Goal: Task Accomplishment & Management: Use online tool/utility

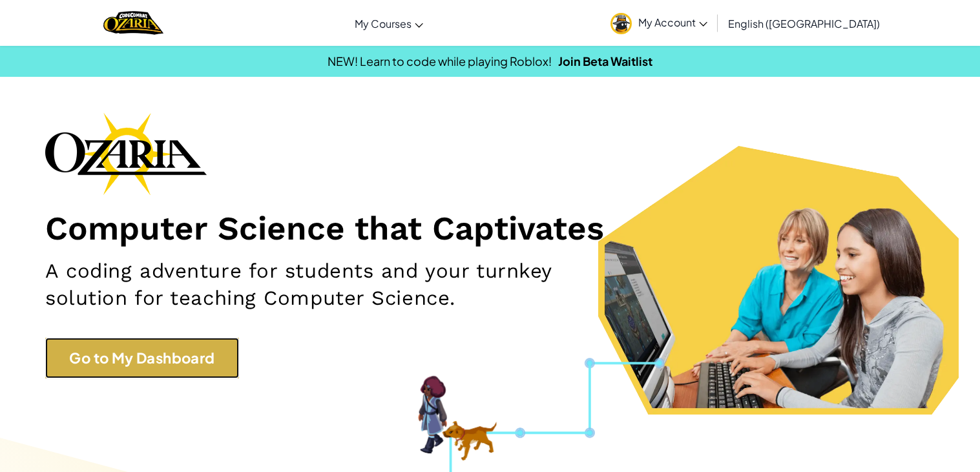
click at [152, 353] on link "Go to My Dashboard" at bounding box center [142, 358] width 194 height 41
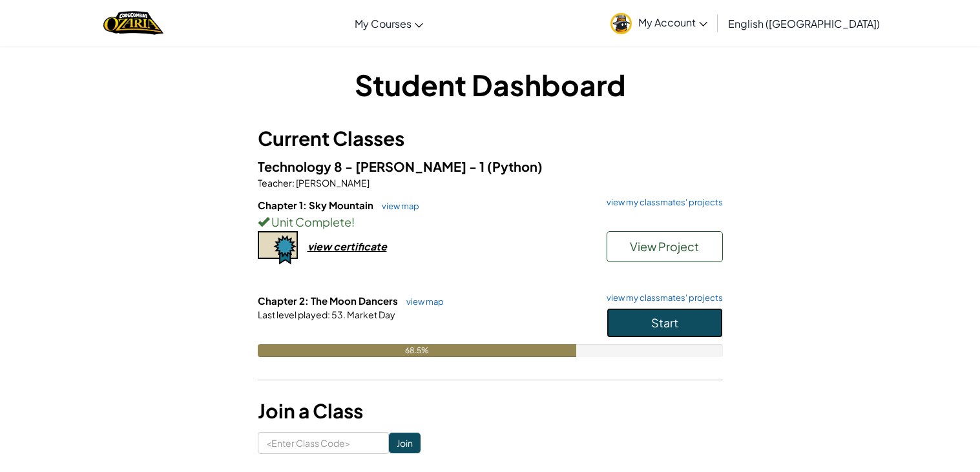
click at [671, 320] on span "Start" at bounding box center [664, 322] width 27 height 15
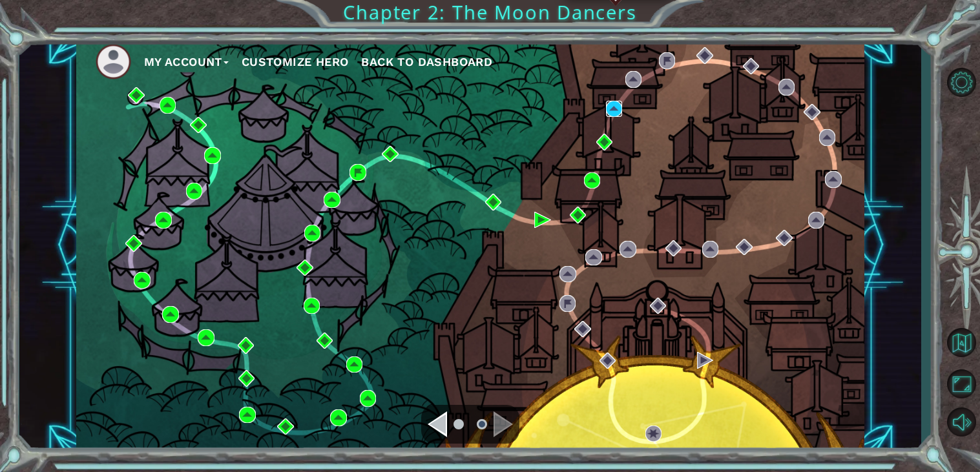
click at [611, 108] on img at bounding box center [614, 109] width 17 height 17
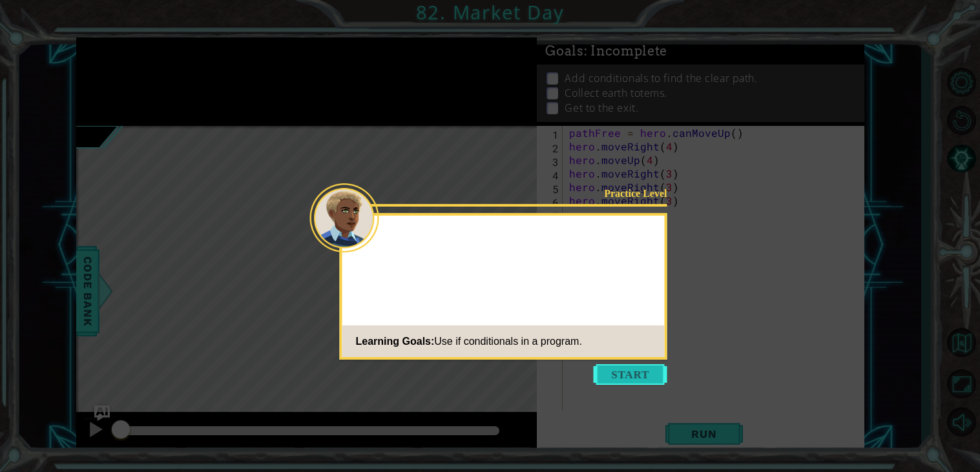
click at [617, 382] on button "Start" at bounding box center [631, 374] width 74 height 21
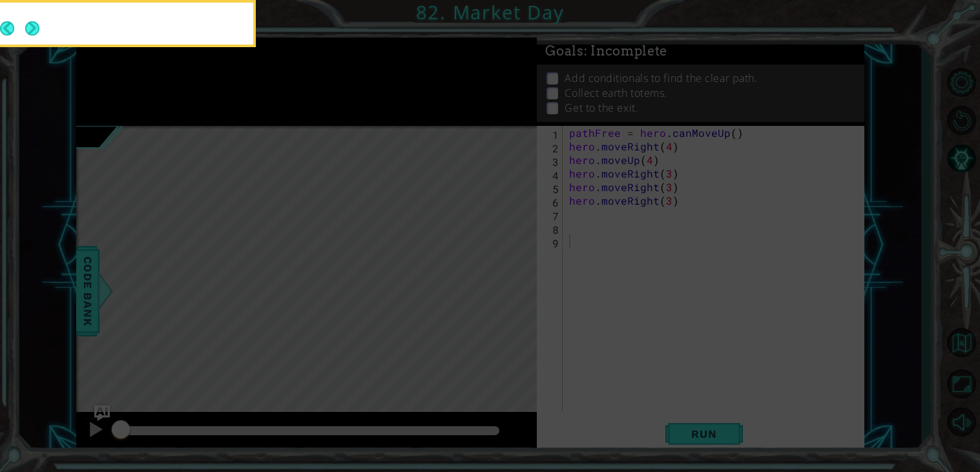
click at [641, 360] on icon at bounding box center [490, 236] width 980 height 472
click at [31, 25] on button "Next" at bounding box center [32, 28] width 14 height 14
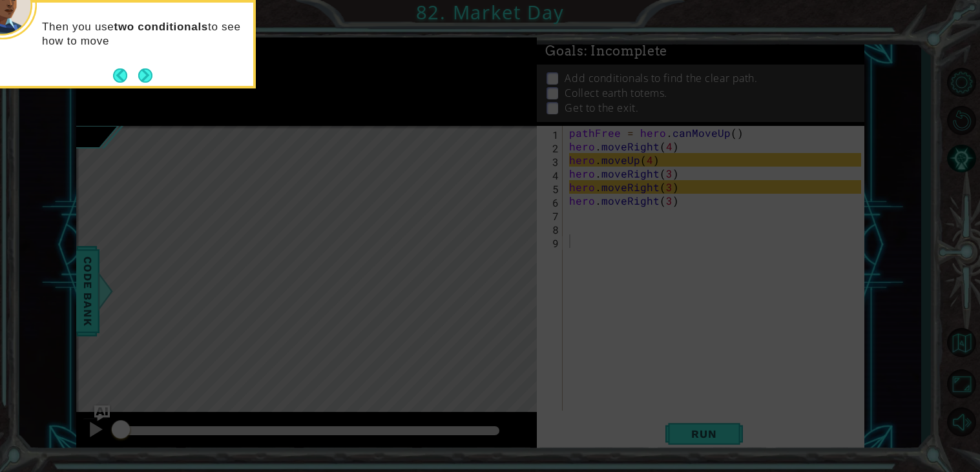
click at [116, 67] on footer at bounding box center [132, 75] width 39 height 19
click at [148, 75] on button "Next" at bounding box center [145, 75] width 14 height 14
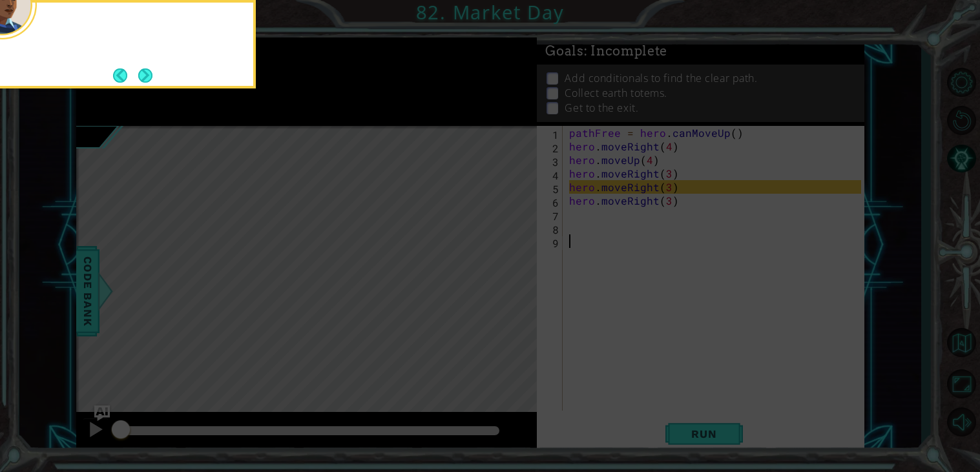
click at [148, 75] on button "Next" at bounding box center [145, 75] width 14 height 14
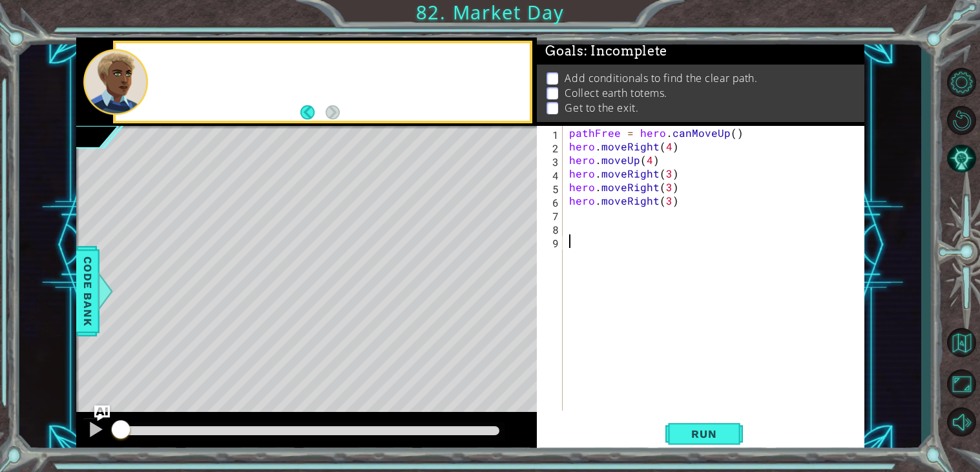
click at [149, 75] on div at bounding box center [339, 82] width 380 height 32
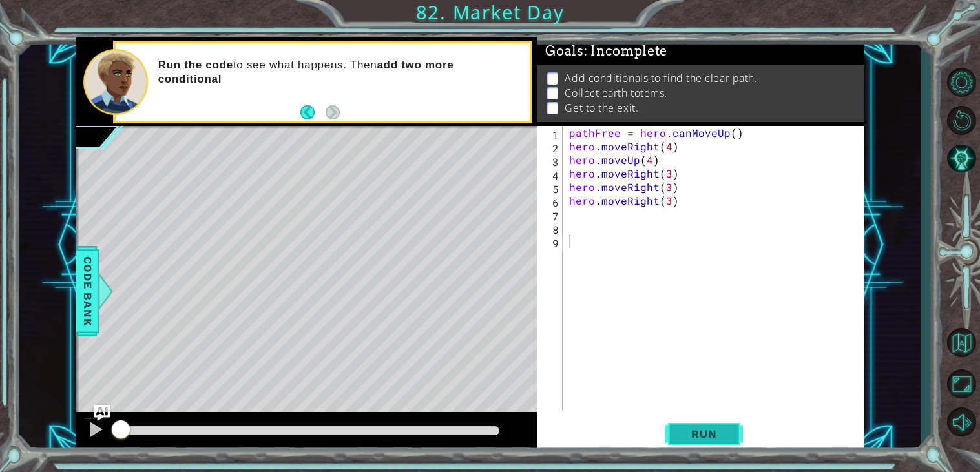
click at [709, 433] on span "Run" at bounding box center [703, 434] width 51 height 13
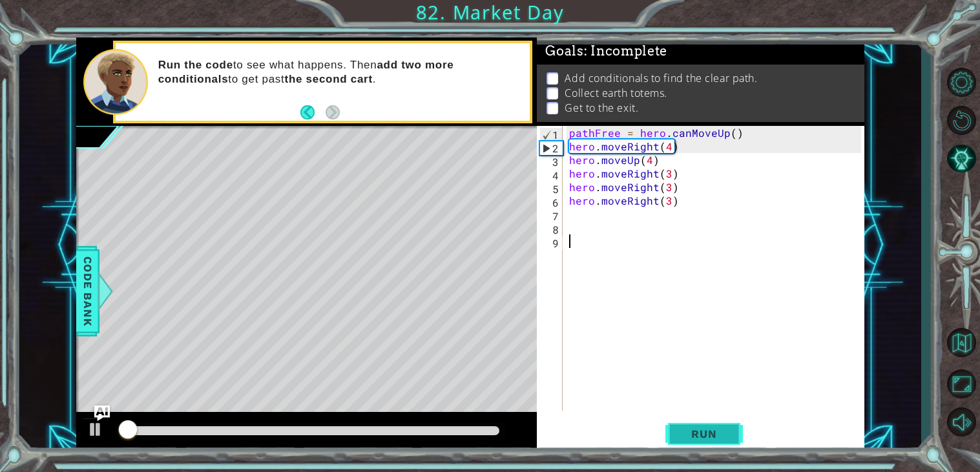
click at [704, 433] on span "Run" at bounding box center [703, 434] width 51 height 13
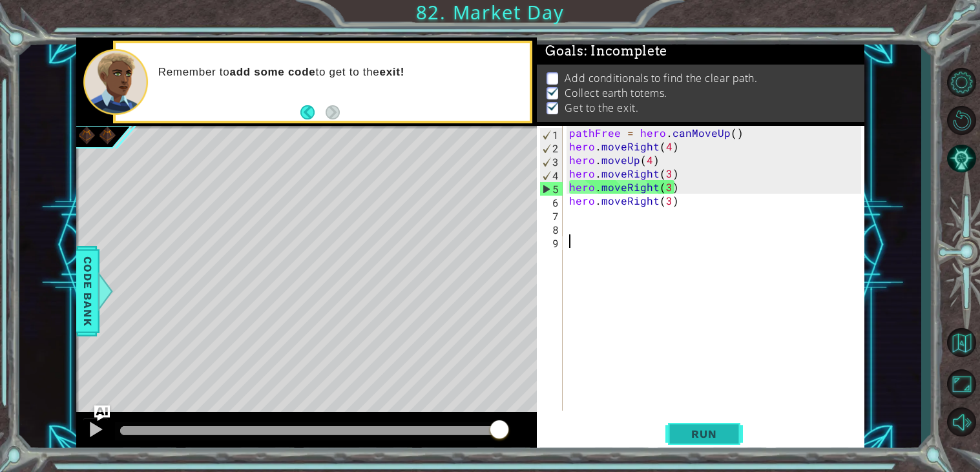
click at [705, 433] on span "Run" at bounding box center [703, 434] width 51 height 13
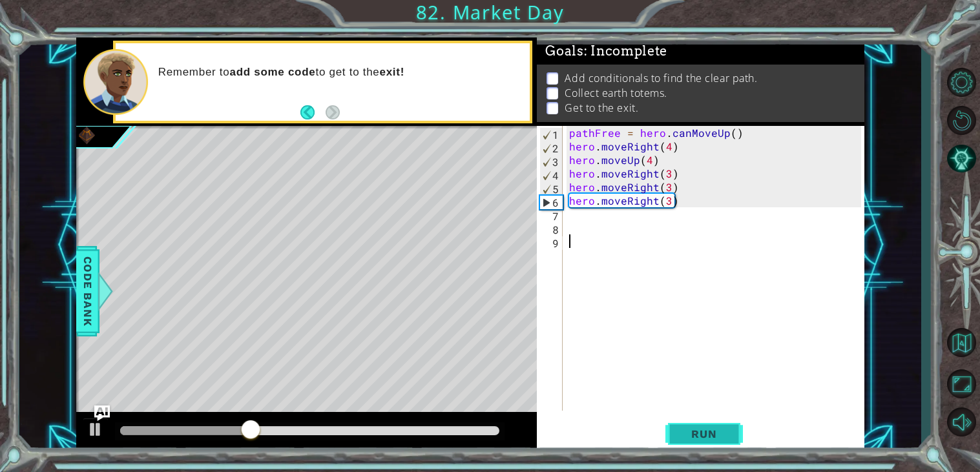
click at [694, 428] on span "Run" at bounding box center [703, 434] width 51 height 13
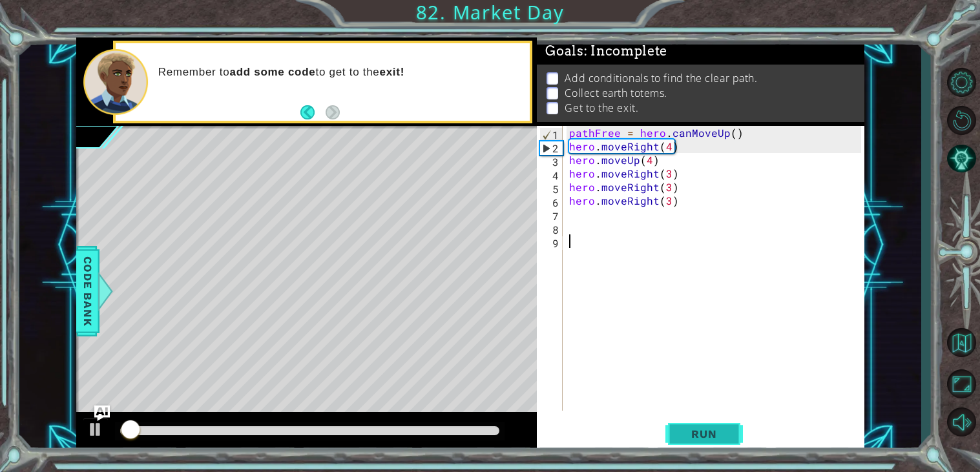
click at [694, 428] on span "Run" at bounding box center [703, 434] width 51 height 13
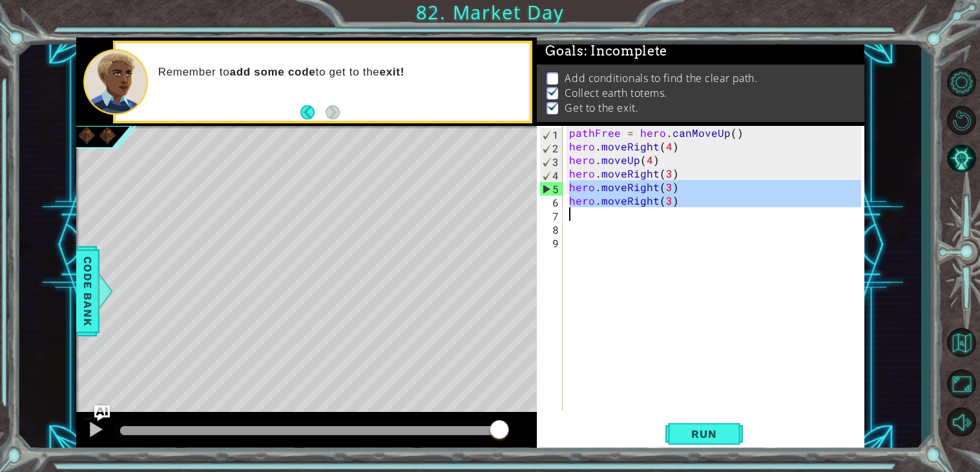
drag, startPoint x: 571, startPoint y: 185, endPoint x: 692, endPoint y: 212, distance: 124.6
click at [692, 212] on div "pathFree = hero . canMoveUp ( ) hero . moveRight ( 4 ) hero . moveUp ( 4 ) hero…" at bounding box center [716, 282] width 301 height 312
type textarea "hero.moveRight(3)"
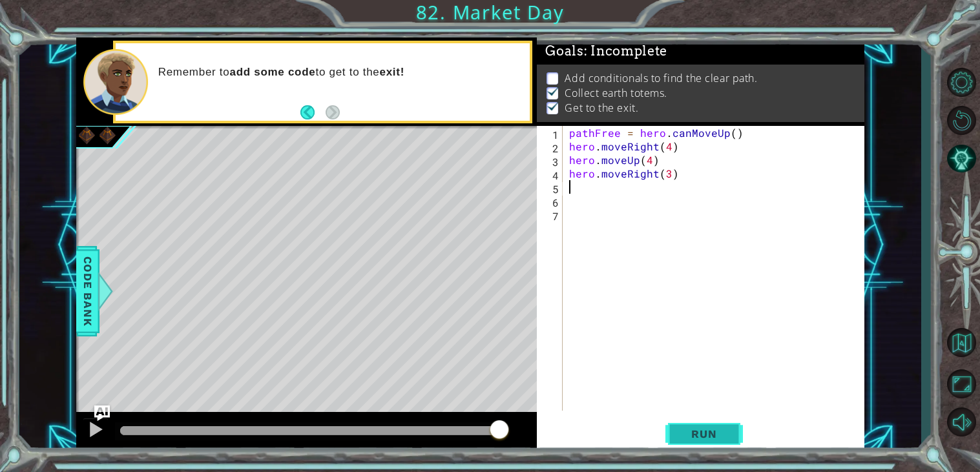
click at [710, 449] on button "Run" at bounding box center [703, 434] width 77 height 33
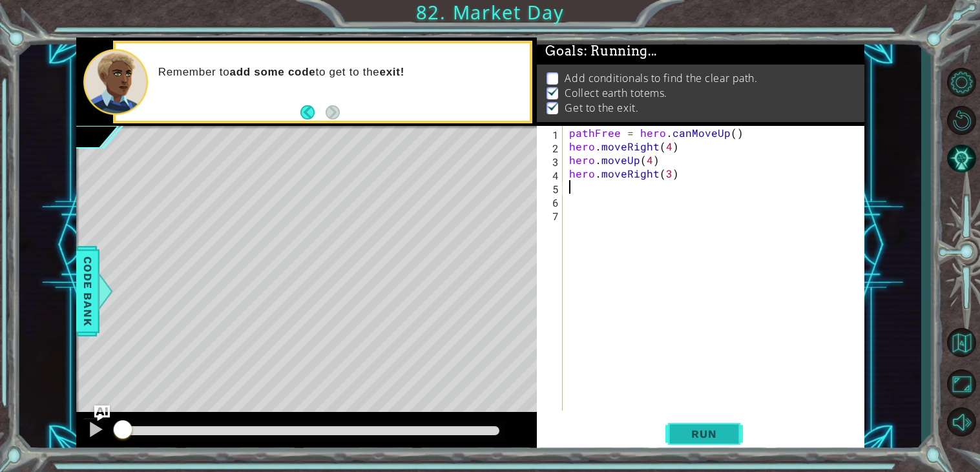
click at [719, 424] on button "Run" at bounding box center [703, 434] width 77 height 33
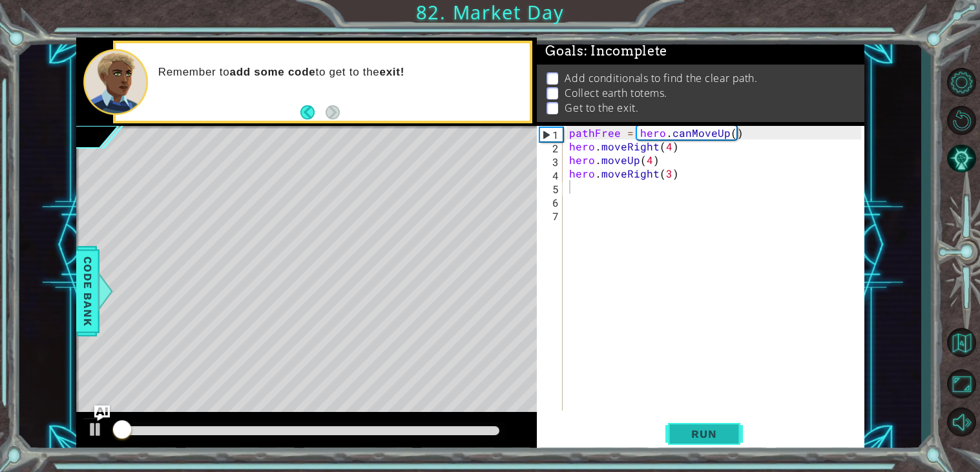
click at [718, 427] on button "Run" at bounding box center [703, 434] width 77 height 33
click at [723, 429] on span "Run" at bounding box center [703, 434] width 51 height 13
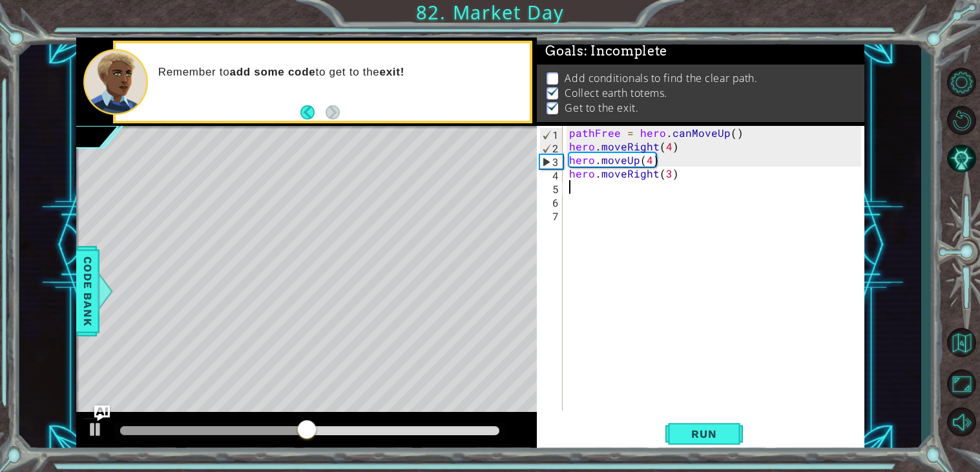
click at [630, 401] on div "pathFree = hero . canMoveUp ( ) hero . moveRight ( 4 ) hero . moveUp ( 4 ) hero…" at bounding box center [716, 282] width 301 height 312
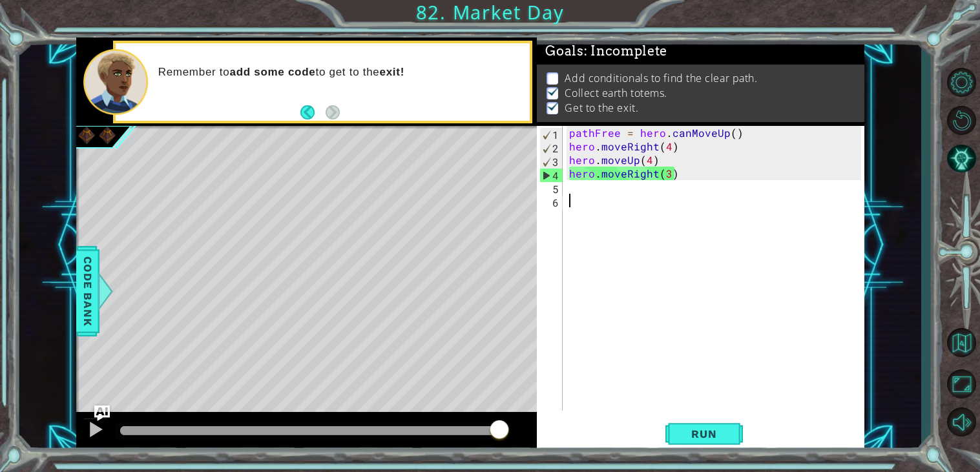
click at [597, 207] on div "pathFree = hero . canMoveUp ( ) hero . moveRight ( 4 ) hero . moveUp ( 4 ) hero…" at bounding box center [716, 282] width 301 height 312
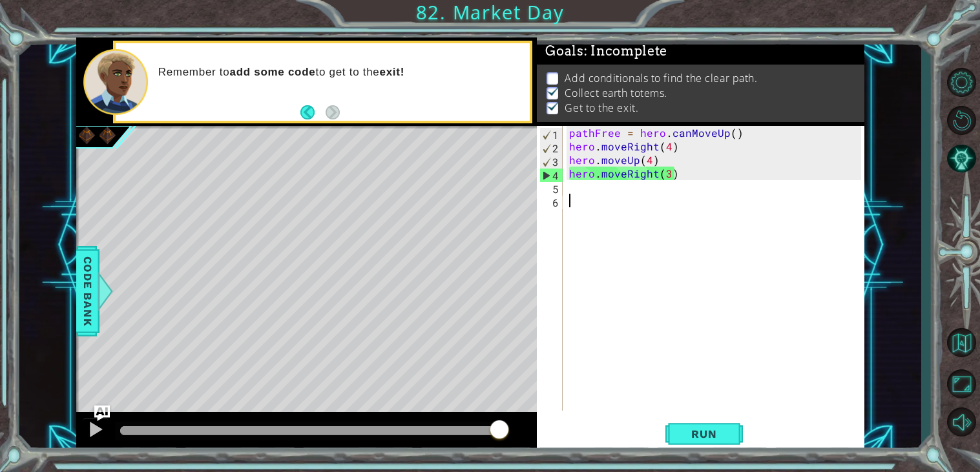
click at [597, 207] on div "pathFree = hero . canMoveUp ( ) hero . moveRight ( 4 ) hero . moveUp ( 4 ) hero…" at bounding box center [716, 282] width 301 height 312
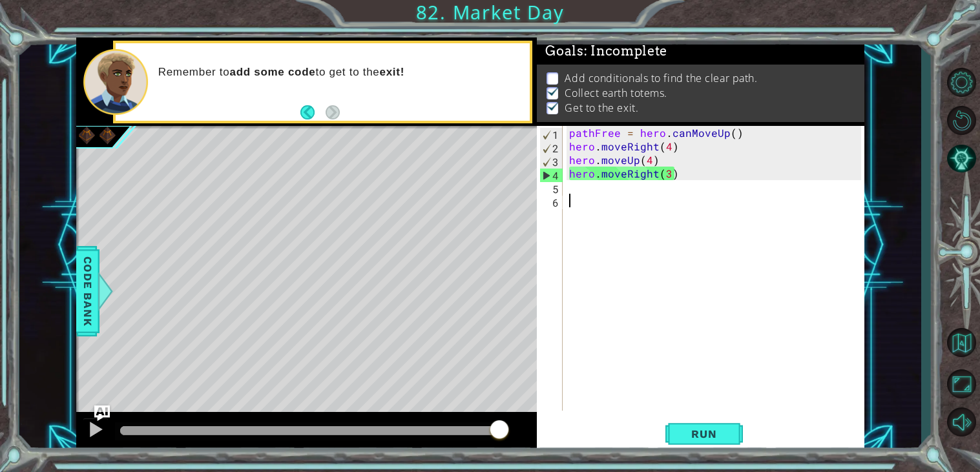
click at [597, 207] on div "pathFree = hero . canMoveUp ( ) hero . moveRight ( 4 ) hero . moveUp ( 4 ) hero…" at bounding box center [716, 282] width 301 height 312
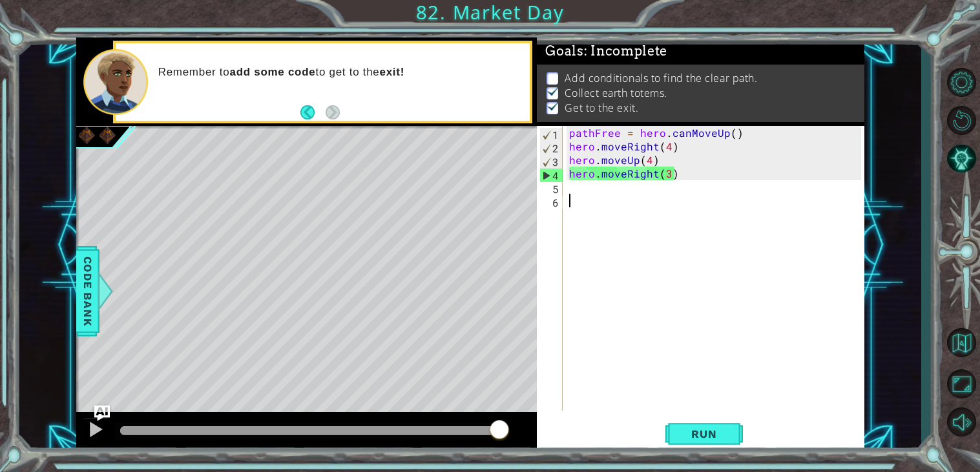
click at [597, 207] on div "pathFree = hero . canMoveUp ( ) hero . moveRight ( 4 ) hero . moveUp ( 4 ) hero…" at bounding box center [716, 282] width 301 height 312
drag, startPoint x: 568, startPoint y: 172, endPoint x: 682, endPoint y: 181, distance: 114.0
click at [682, 181] on div "pathFree = hero . canMoveUp ( ) hero . moveRight ( 4 ) hero . moveUp ( 4 ) hero…" at bounding box center [716, 282] width 301 height 312
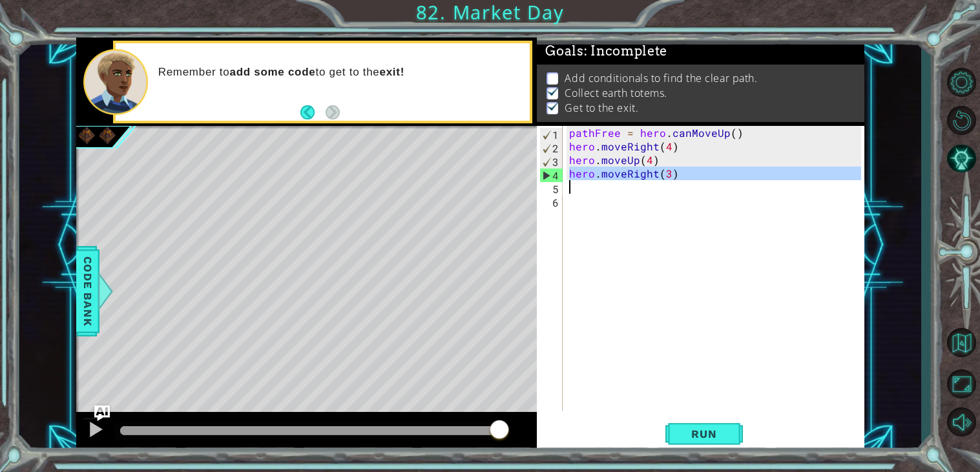
type textarea "hero.moveRight(3)"
click at [648, 220] on div "pathFree = hero . canMoveUp ( ) hero . moveRight ( 4 ) hero . moveUp ( 4 ) hero…" at bounding box center [716, 282] width 301 height 312
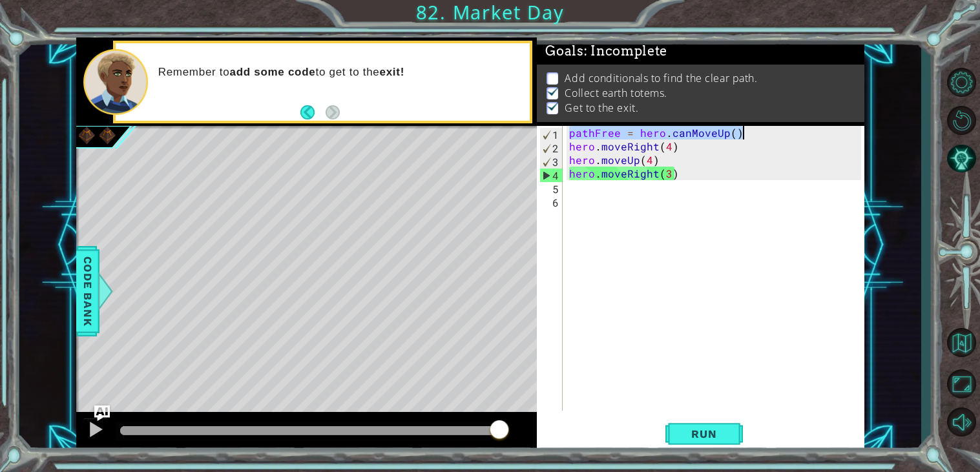
drag, startPoint x: 572, startPoint y: 130, endPoint x: 754, endPoint y: 135, distance: 182.8
click at [754, 135] on div "pathFree = hero . canMoveUp ( ) hero . moveRight ( 4 ) hero . moveUp ( 4 ) hero…" at bounding box center [716, 282] width 301 height 312
type textarea "pathFree = hero.canMoveUp()"
click at [754, 135] on div "pathFree = hero . canMoveUp ( ) hero . moveRight ( 4 ) hero . moveUp ( 4 ) hero…" at bounding box center [713, 268] width 294 height 285
click at [754, 135] on div "pathFree = hero . canMoveUp ( ) hero . moveRight ( 4 ) hero . moveUp ( 4 ) hero…" at bounding box center [716, 282] width 301 height 312
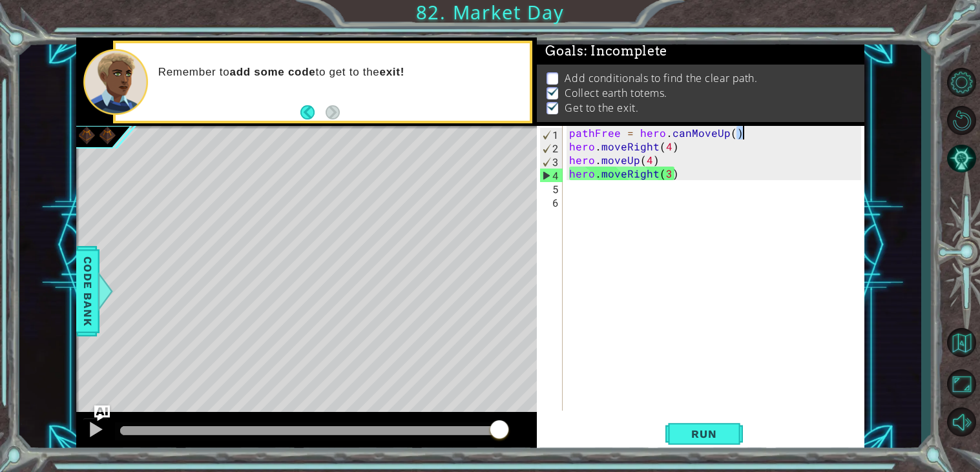
click at [584, 201] on div "pathFree = hero . canMoveUp ( ) hero . moveRight ( 4 ) hero . moveUp ( 4 ) hero…" at bounding box center [716, 282] width 301 height 312
paste textarea "pathFree = hero.canMoveUp()"
type textarea "pathFree = hero.canMoveUp()"
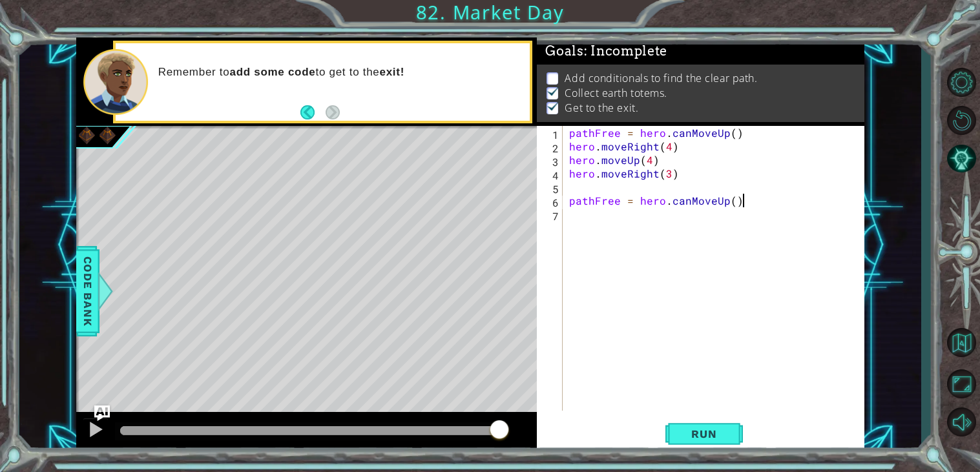
click at [584, 214] on div "pathFree = hero . canMoveUp ( ) hero . moveRight ( 4 ) hero . moveUp ( 4 ) hero…" at bounding box center [716, 282] width 301 height 312
drag, startPoint x: 571, startPoint y: 177, endPoint x: 699, endPoint y: 180, distance: 128.5
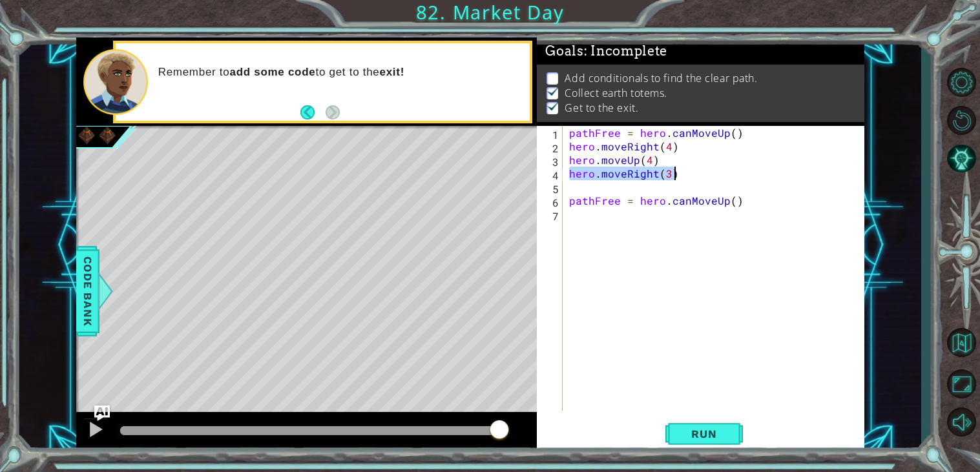
click at [699, 180] on div "pathFree = hero . canMoveUp ( ) hero . moveRight ( 4 ) hero . moveUp ( 4 ) hero…" at bounding box center [716, 282] width 301 height 312
type textarea "hero.moveRight(3)"
click at [618, 218] on div "pathFree = hero . canMoveUp ( ) hero . moveRight ( 4 ) hero . moveUp ( 4 ) path…" at bounding box center [716, 282] width 301 height 312
click at [582, 182] on div "pathFree = hero . canMoveUp ( ) hero . moveRight ( 4 ) hero . moveUp ( 4 ) path…" at bounding box center [716, 282] width 301 height 312
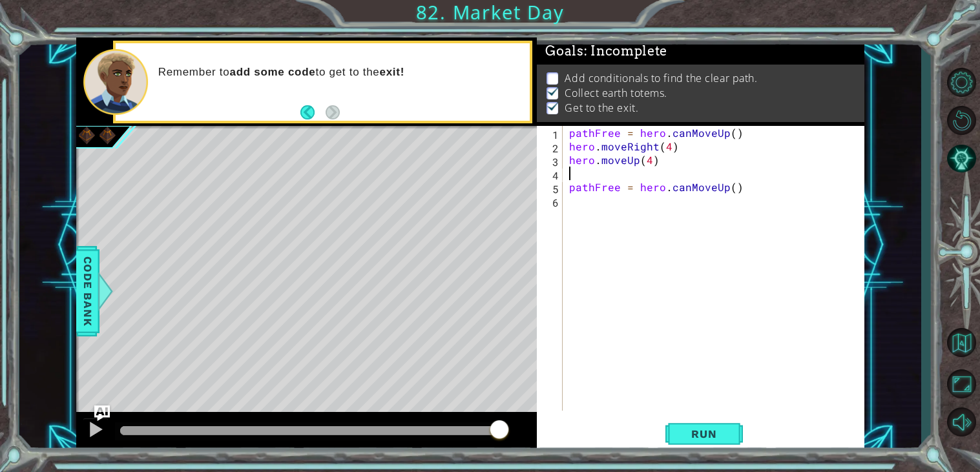
click at [603, 200] on div "pathFree = hero . canMoveUp ( ) hero . moveRight ( 4 ) hero . moveUp ( 4 ) path…" at bounding box center [716, 282] width 301 height 312
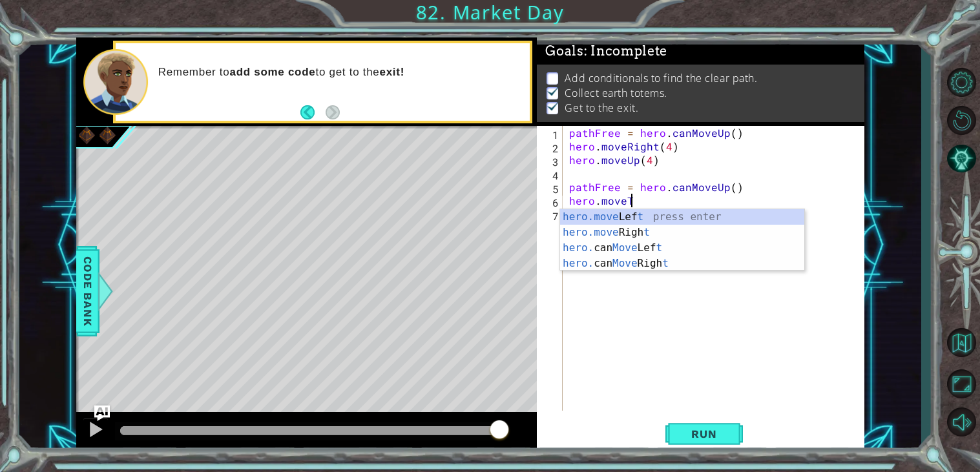
scroll to position [0, 3]
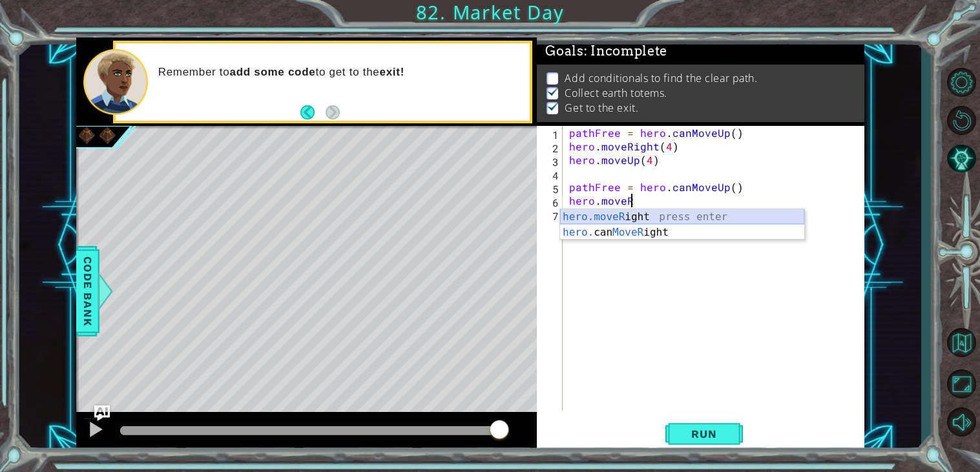
click at [652, 212] on div "hero.moveR ight press enter hero. can MoveR ight press enter" at bounding box center [682, 240] width 244 height 62
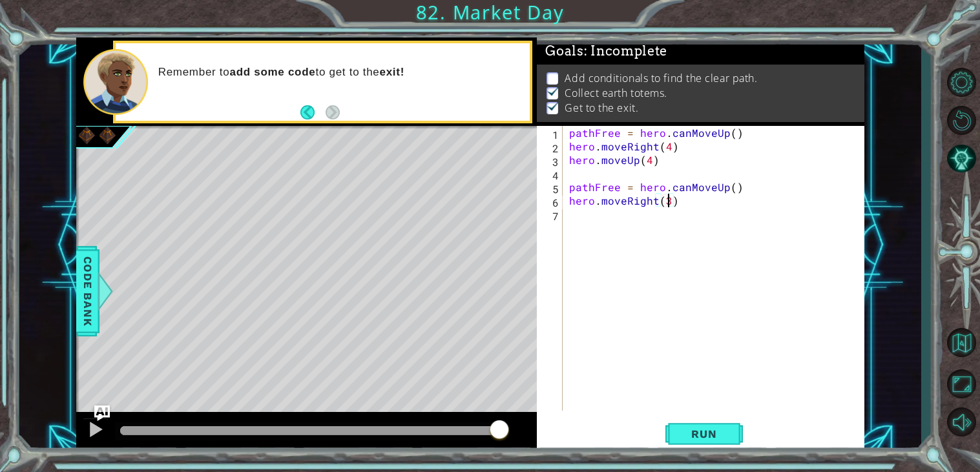
scroll to position [0, 5]
click at [712, 431] on span "Run" at bounding box center [703, 434] width 51 height 13
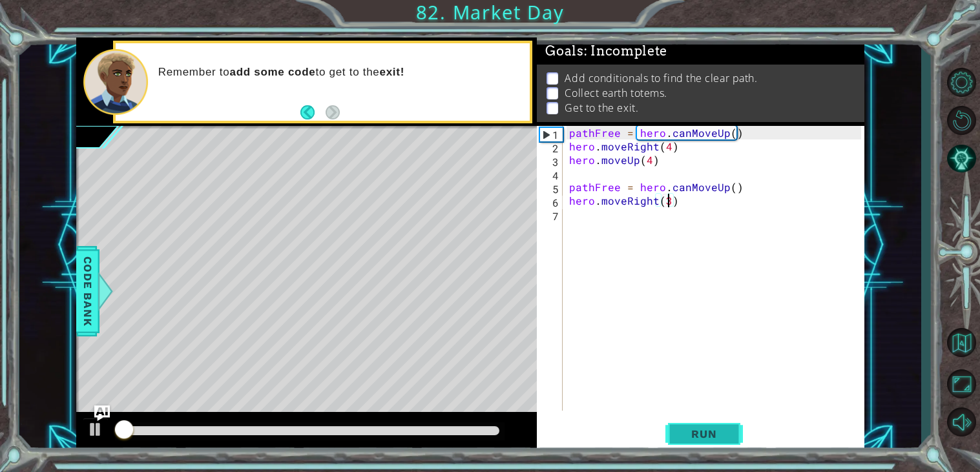
click at [711, 431] on span "Run" at bounding box center [703, 434] width 51 height 13
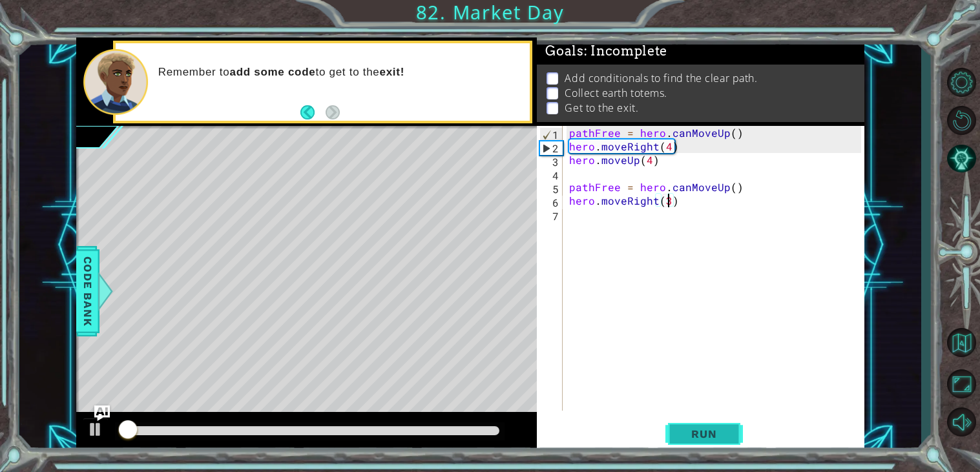
click at [711, 431] on span "Run" at bounding box center [703, 434] width 51 height 13
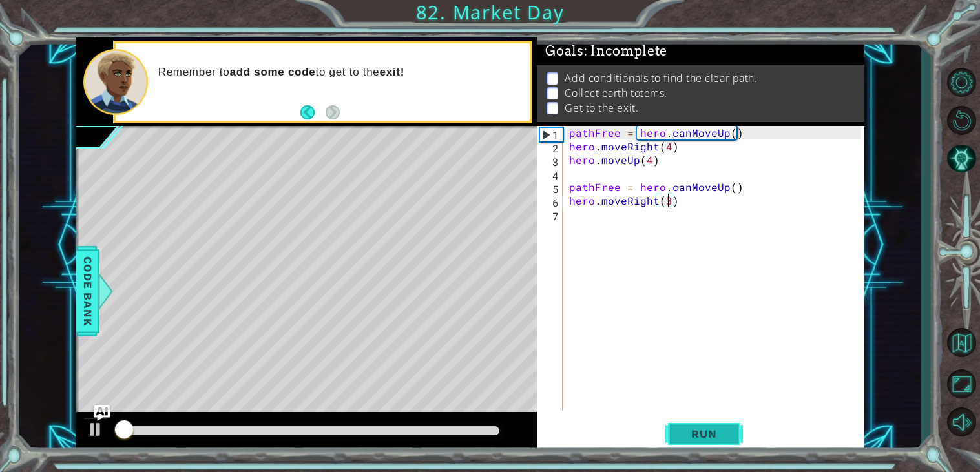
click at [711, 431] on span "Run" at bounding box center [703, 434] width 51 height 13
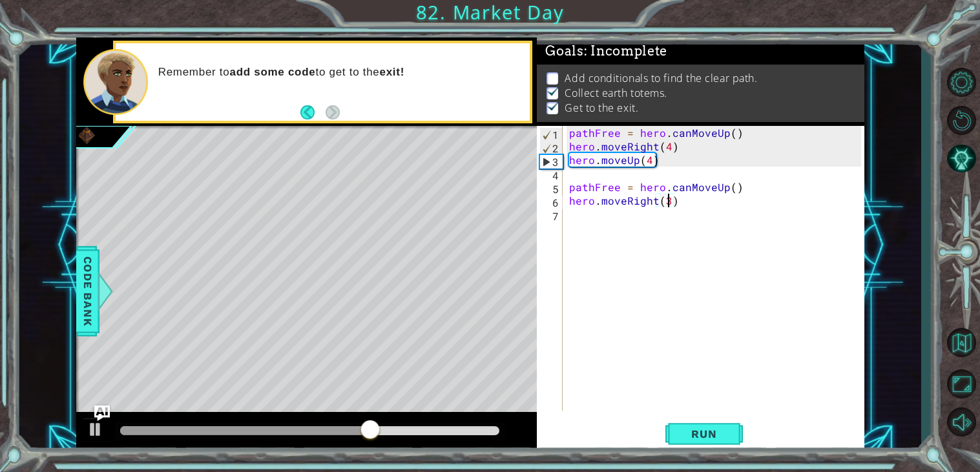
click at [724, 187] on div "pathFree = hero . canMoveUp ( ) hero . moveRight ( 4 ) hero . moveUp ( 4 ) path…" at bounding box center [716, 282] width 301 height 312
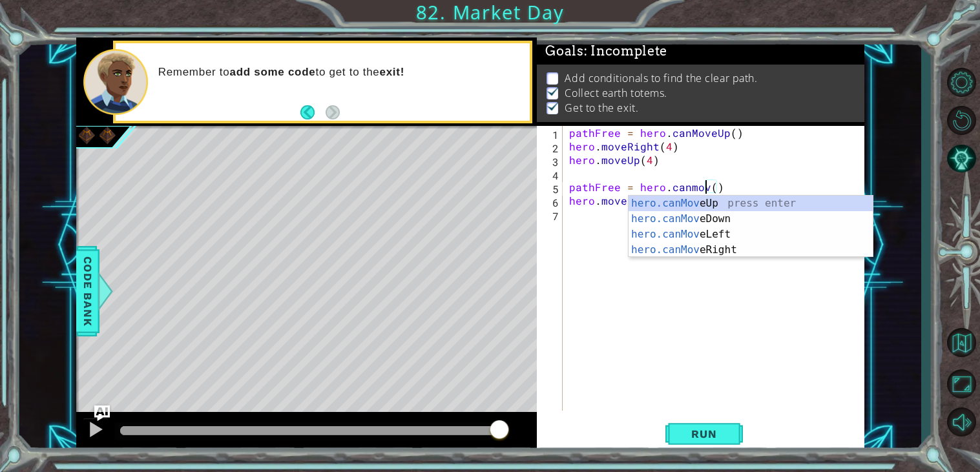
scroll to position [0, 8]
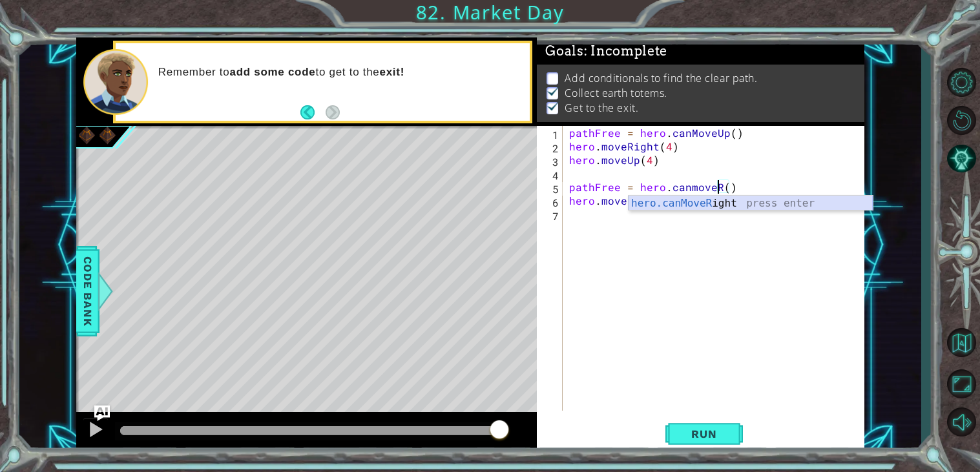
click at [712, 196] on div "hero.canMoveR ight press enter" at bounding box center [750, 219] width 244 height 46
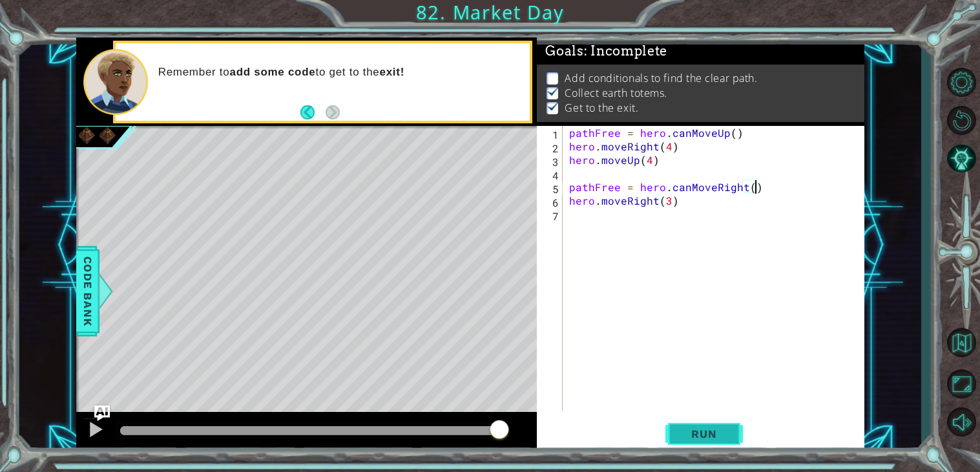
click at [725, 425] on button "Run" at bounding box center [703, 434] width 77 height 33
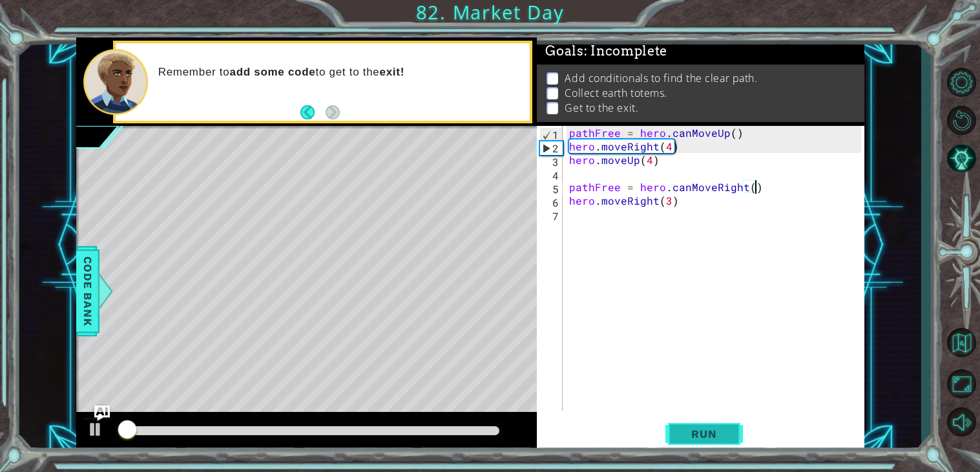
click at [725, 426] on button "Run" at bounding box center [703, 434] width 77 height 33
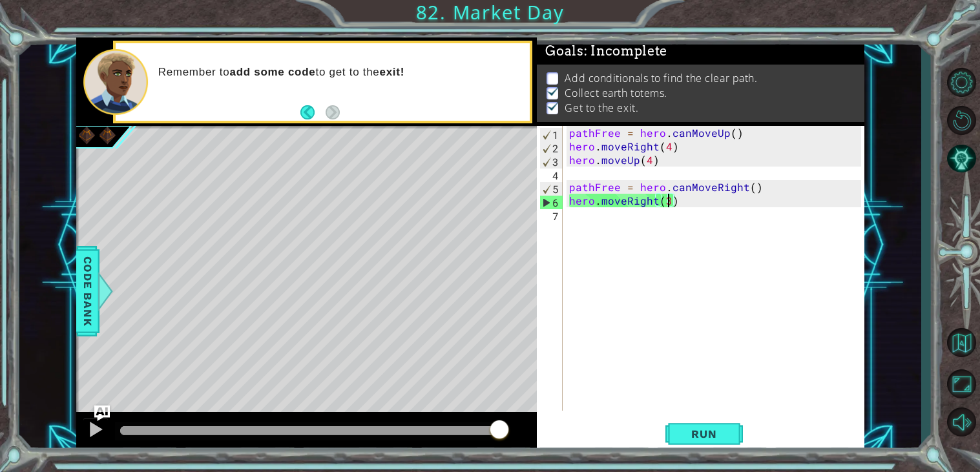
click at [670, 200] on div "pathFree = hero . canMoveUp ( ) hero . moveRight ( 4 ) hero . moveUp ( 4 ) path…" at bounding box center [716, 282] width 301 height 312
type textarea "hero.moveRight(3)"
click at [600, 200] on div "pathFree = hero . canMoveUp ( ) hero . moveRight ( 4 ) hero . moveUp ( 4 ) path…" at bounding box center [716, 282] width 301 height 312
click at [669, 201] on div "pathFree = hero . canMoveUp ( ) hero . moveRight ( 4 ) hero . moveUp ( 4 ) path…" at bounding box center [716, 282] width 301 height 312
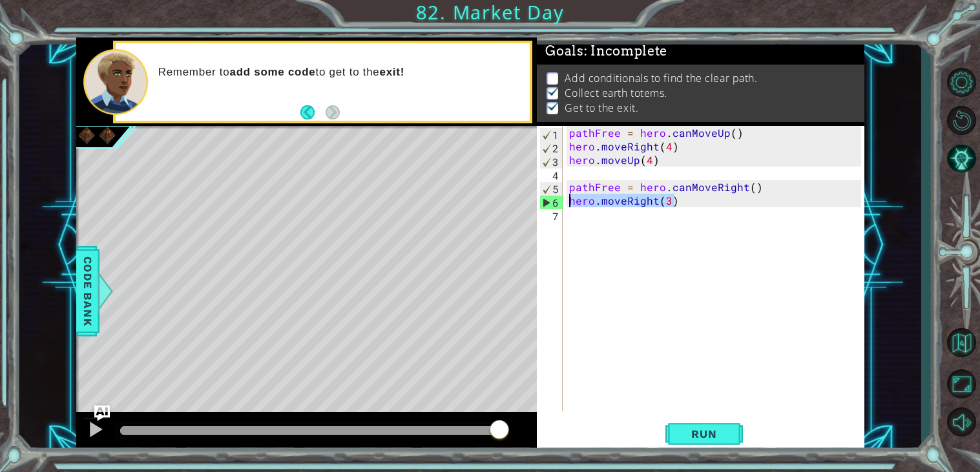
drag, startPoint x: 679, startPoint y: 198, endPoint x: 546, endPoint y: 207, distance: 133.3
click at [546, 207] on div "hero.moveRight(3) 1 2 3 4 5 6 7 pathFree = hero . canMoveUp ( ) hero . moveRigh…" at bounding box center [699, 268] width 324 height 285
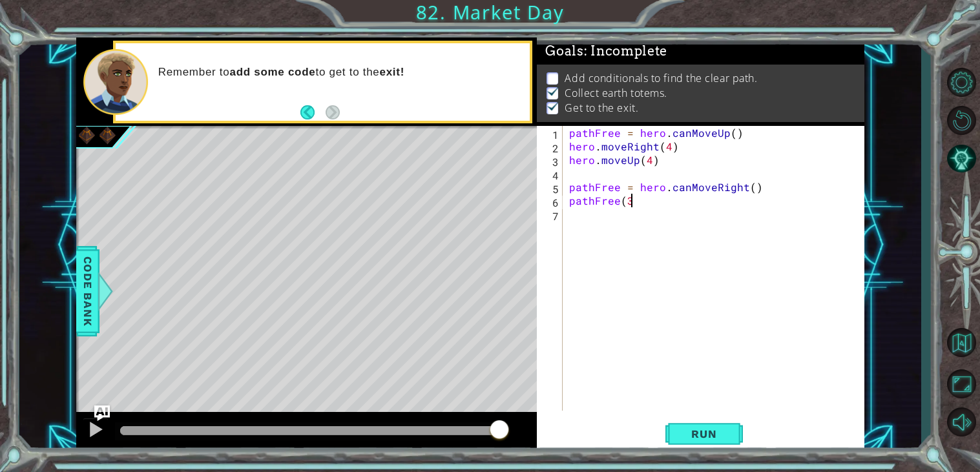
scroll to position [0, 3]
type textarea "pathFree(3)"
click at [718, 434] on span "Run" at bounding box center [703, 434] width 51 height 13
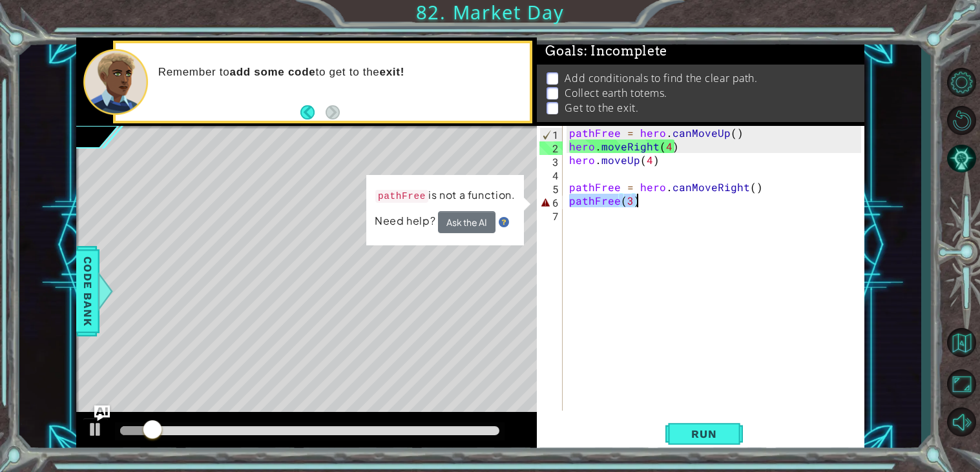
drag, startPoint x: 572, startPoint y: 201, endPoint x: 654, endPoint y: 203, distance: 82.7
click at [654, 203] on div "pathFree = hero . canMoveUp ( ) hero . moveRight ( 4 ) hero . moveUp ( 4 ) path…" at bounding box center [716, 282] width 301 height 312
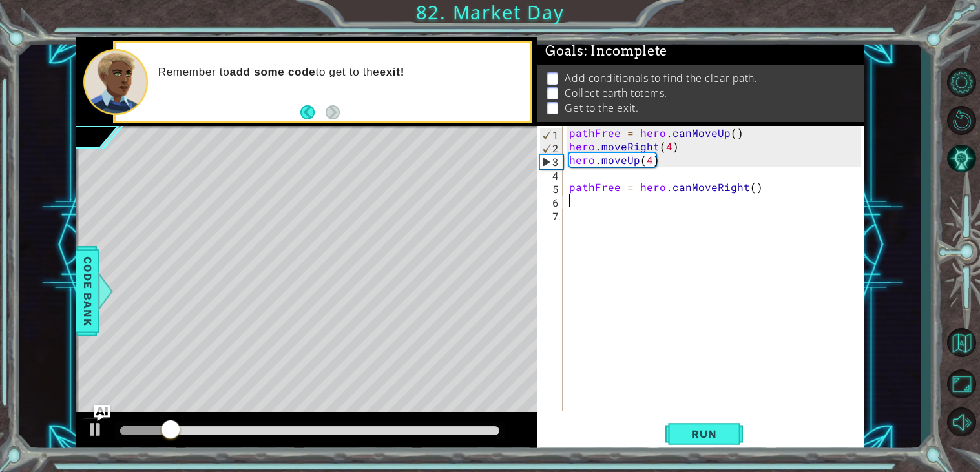
click at [624, 201] on div "pathFree = hero . canMoveUp ( ) hero . moveRight ( 4 ) hero . moveUp ( 4 ) path…" at bounding box center [716, 282] width 301 height 312
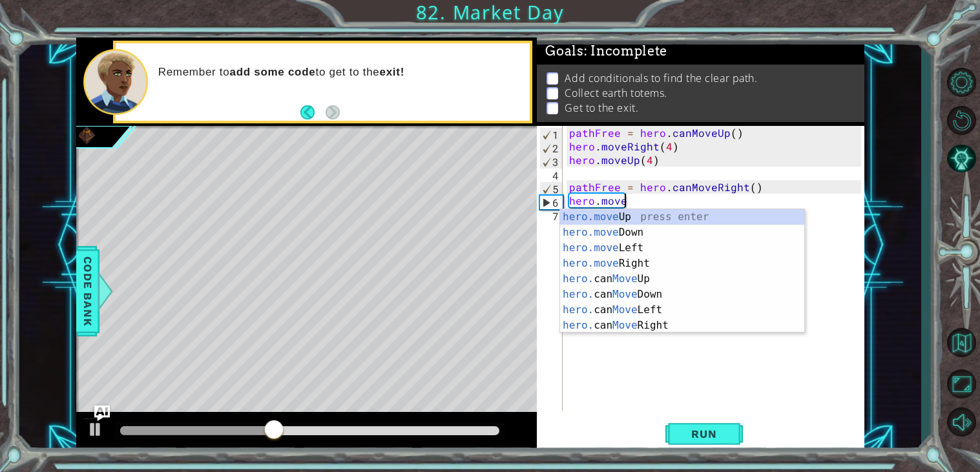
scroll to position [0, 3]
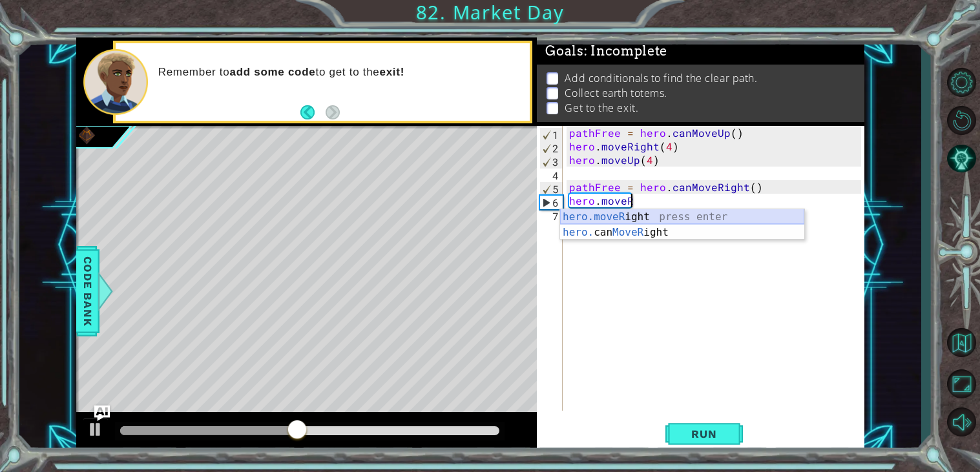
click at [616, 214] on div "hero.moveR ight press enter hero. can MoveR ight press enter" at bounding box center [682, 240] width 244 height 62
type textarea "hero.moveRight(1)"
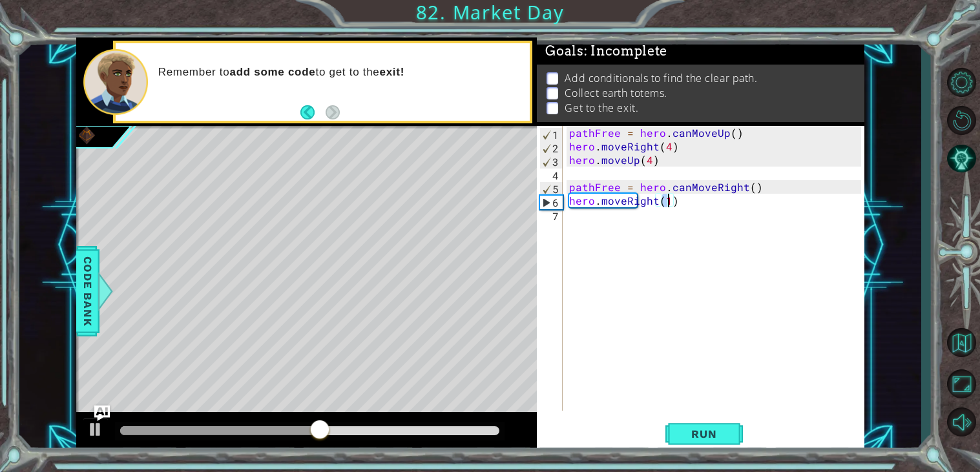
click at [640, 249] on div "pathFree = hero . canMoveUp ( ) hero . moveRight ( 4 ) hero . moveUp ( 4 ) path…" at bounding box center [716, 282] width 301 height 312
click at [669, 203] on div "pathFree = hero . canMoveUp ( ) hero . moveRight ( 4 ) hero . moveUp ( 4 ) path…" at bounding box center [716, 282] width 301 height 312
type textarea "hero.moveRight(1)"
click at [657, 229] on div "pathFree = hero . canMoveUp ( ) hero . moveRight ( 4 ) hero . moveUp ( 4 ) path…" at bounding box center [716, 282] width 301 height 312
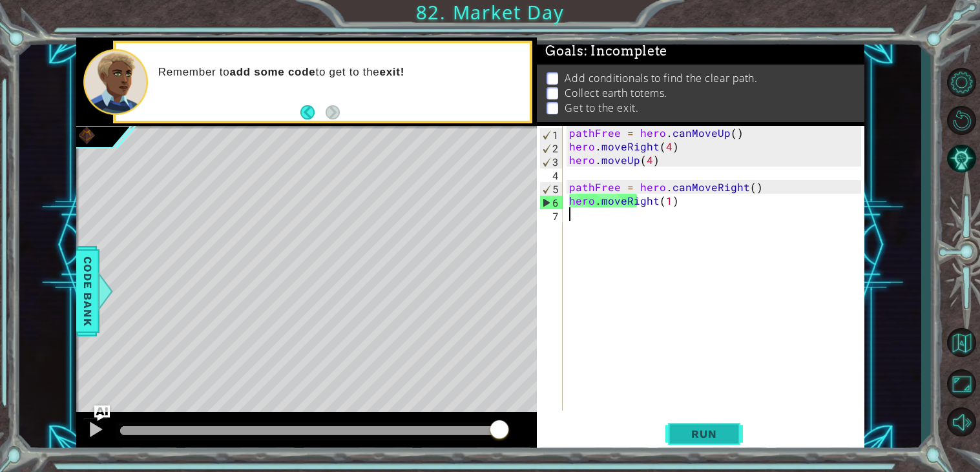
click at [702, 434] on span "Run" at bounding box center [703, 434] width 51 height 13
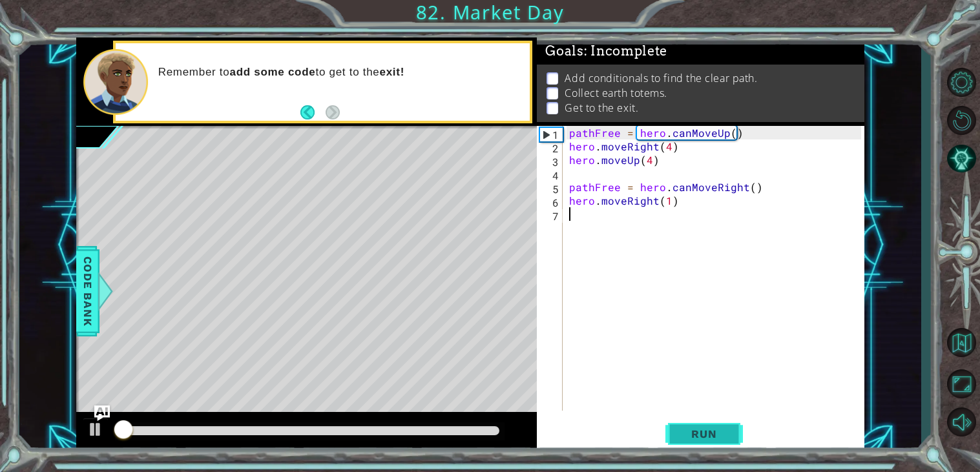
click at [702, 435] on span "Run" at bounding box center [703, 434] width 51 height 13
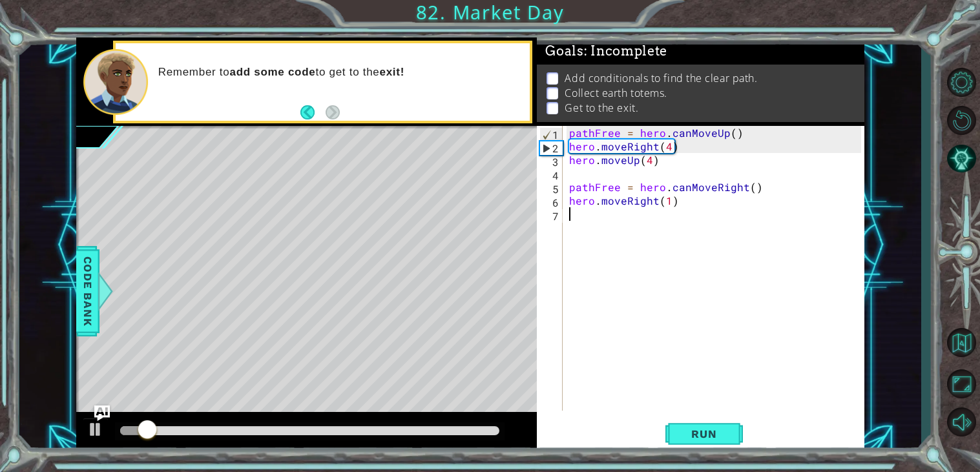
click at [670, 203] on div "pathFree = hero . canMoveUp ( ) hero . moveRight ( 4 ) hero . moveUp ( 4 ) path…" at bounding box center [716, 282] width 301 height 312
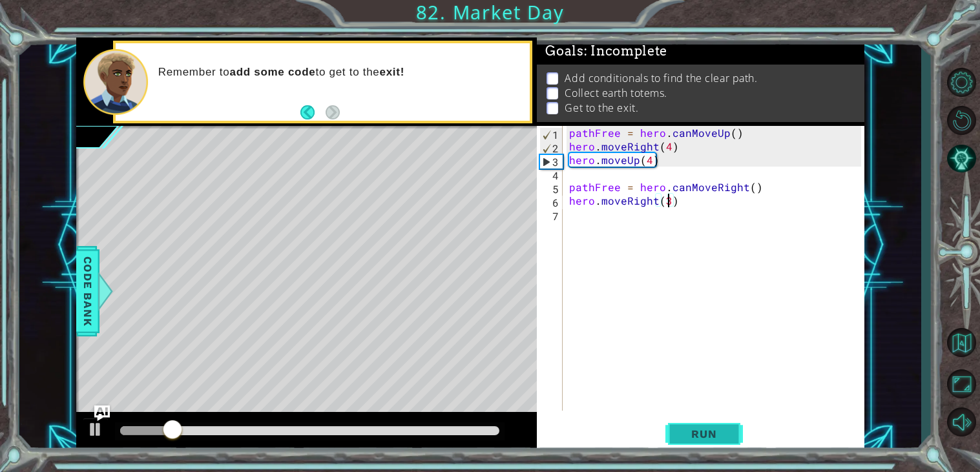
click at [718, 437] on span "Run" at bounding box center [703, 434] width 51 height 13
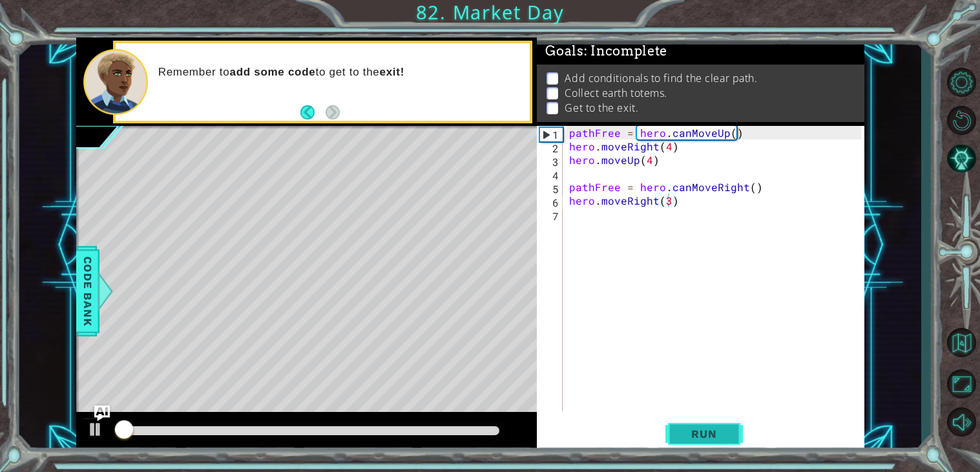
click at [725, 437] on span "Run" at bounding box center [703, 434] width 51 height 13
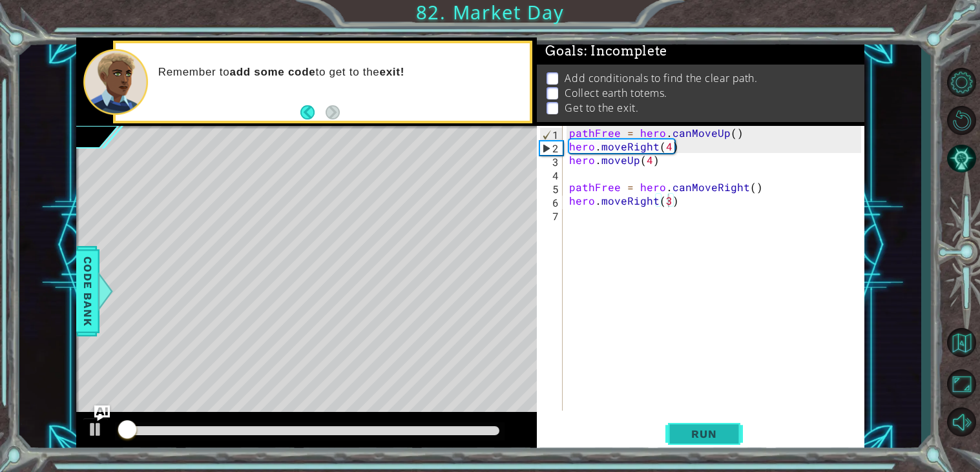
click at [725, 437] on span "Run" at bounding box center [703, 434] width 51 height 13
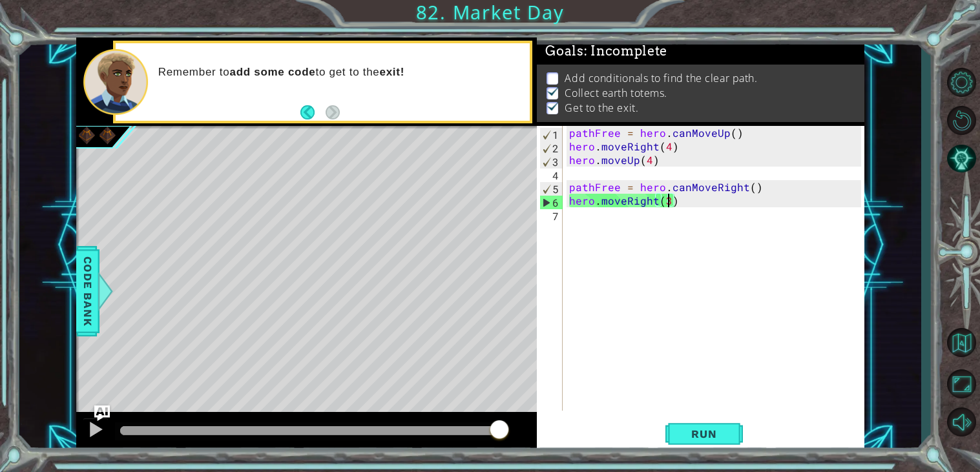
click at [599, 143] on div "pathFree = hero . canMoveUp ( ) hero . moveRight ( 4 ) hero . moveUp ( 4 ) path…" at bounding box center [716, 282] width 301 height 312
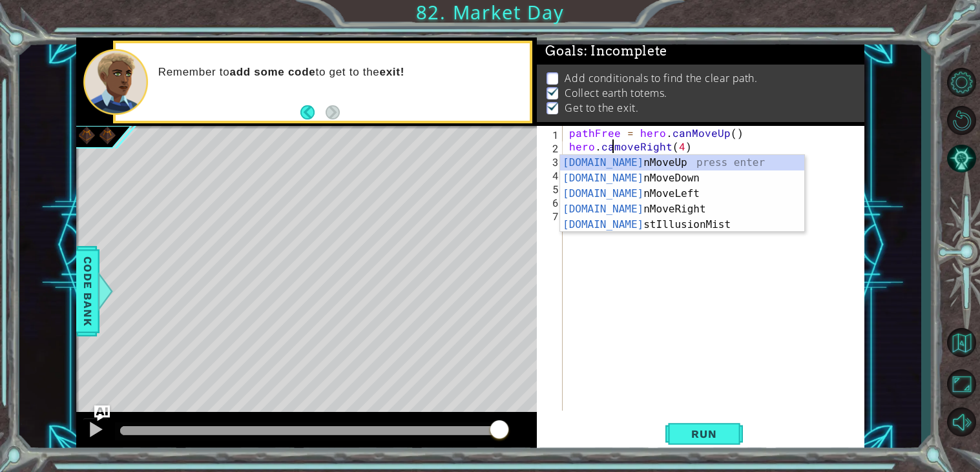
scroll to position [0, 3]
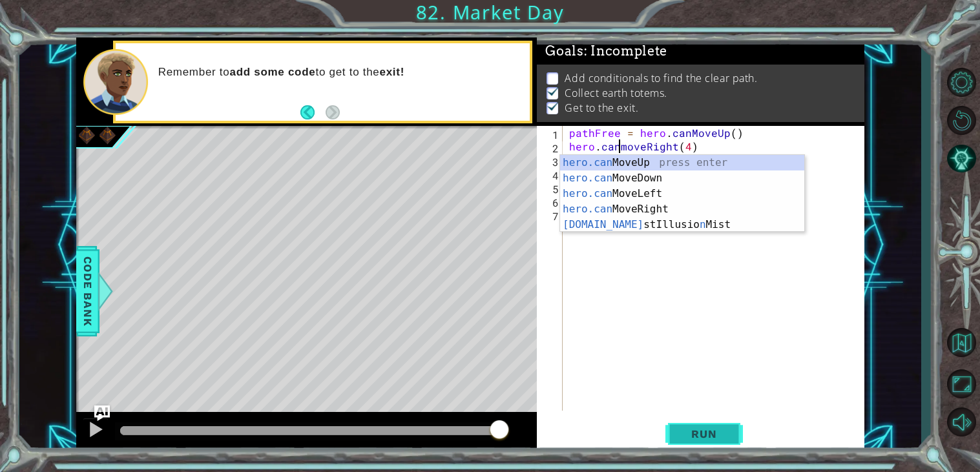
click at [685, 436] on span "Run" at bounding box center [703, 434] width 51 height 13
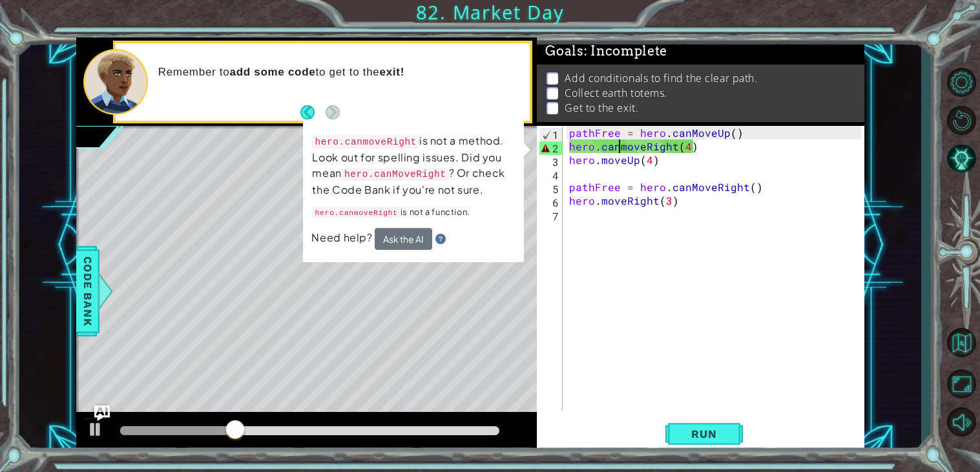
click at [623, 142] on div "pathFree = hero . canMoveUp ( ) hero . canmoveRight ( 4 ) hero . moveUp ( 4 ) p…" at bounding box center [716, 282] width 301 height 312
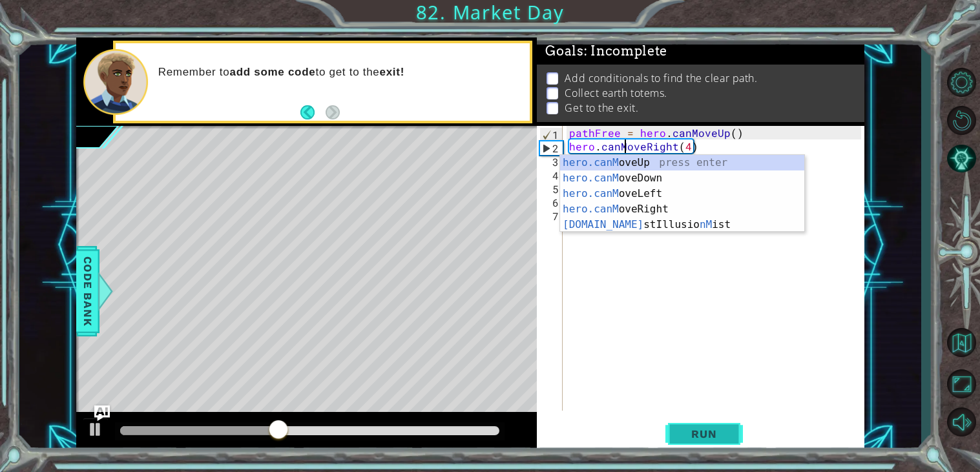
type textarea "hero.canMoveRight(4)"
click at [704, 444] on button "Run" at bounding box center [703, 434] width 77 height 33
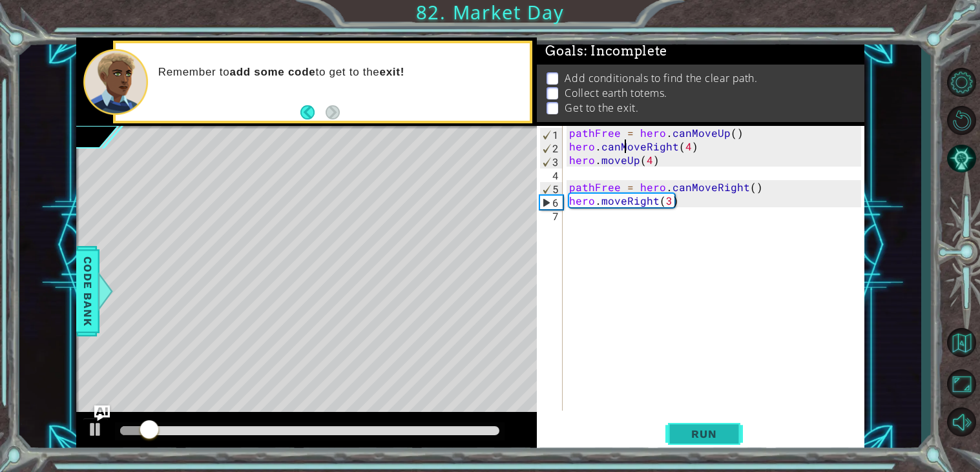
click at [704, 444] on button "Run" at bounding box center [703, 434] width 77 height 33
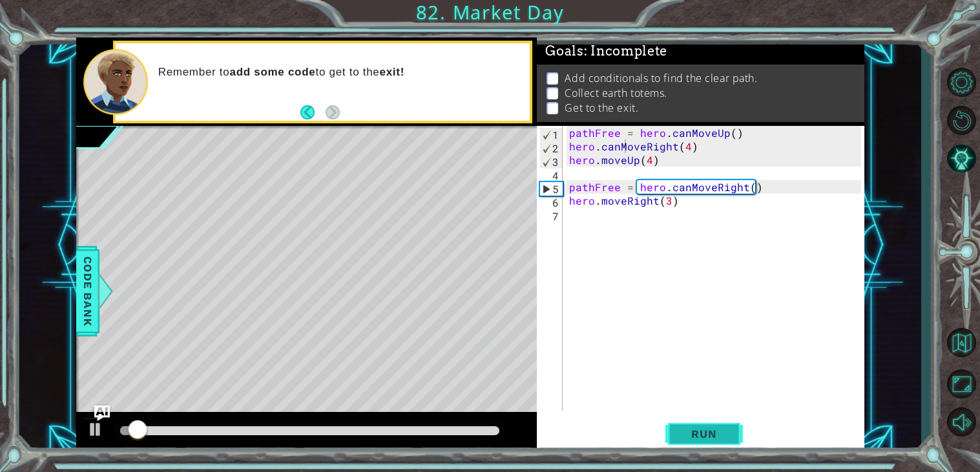
click at [704, 444] on button "Run" at bounding box center [703, 434] width 77 height 33
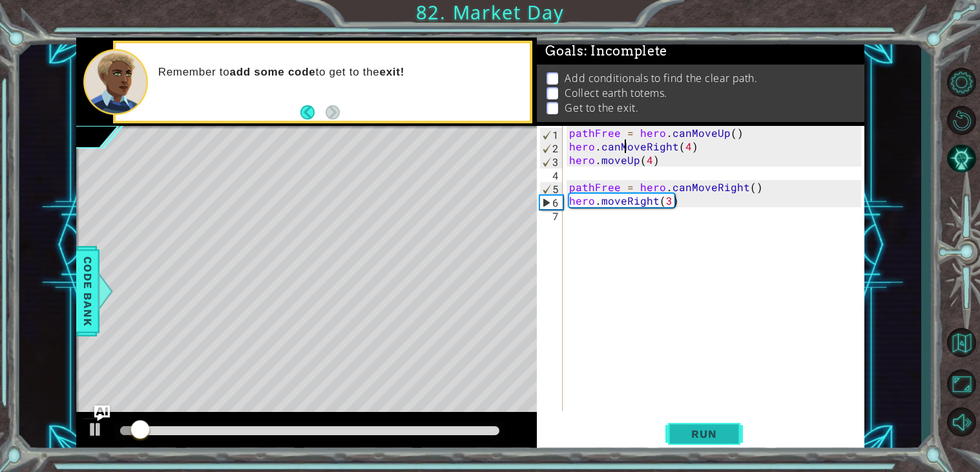
click at [704, 444] on button "Run" at bounding box center [703, 434] width 77 height 33
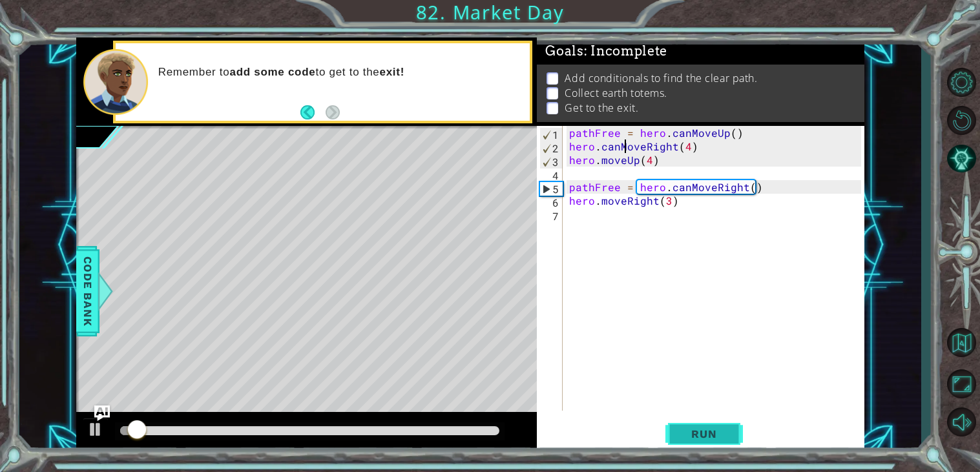
click at [704, 444] on button "Run" at bounding box center [703, 434] width 77 height 33
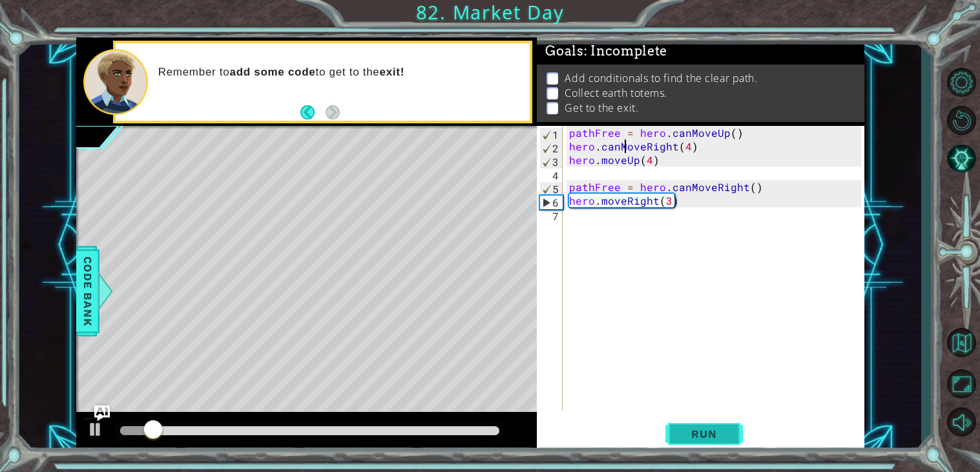
click at [704, 444] on button "Run" at bounding box center [703, 434] width 77 height 33
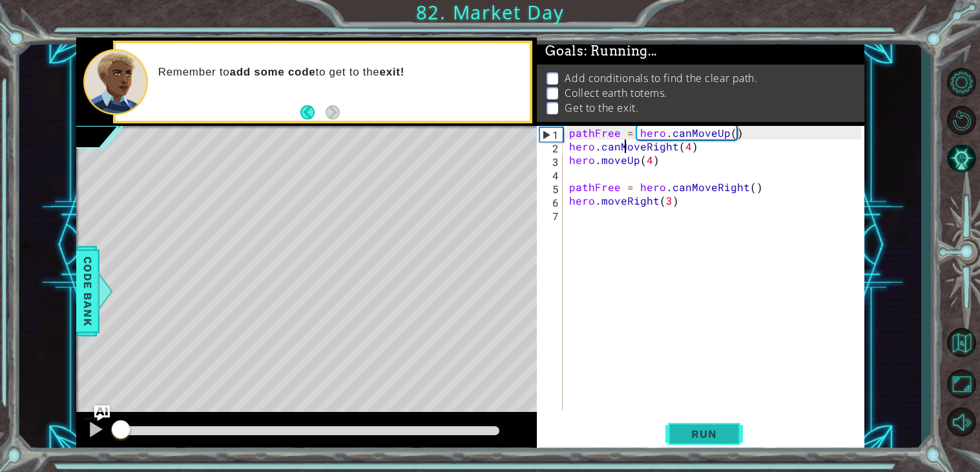
click at [704, 444] on button "Run" at bounding box center [703, 434] width 77 height 33
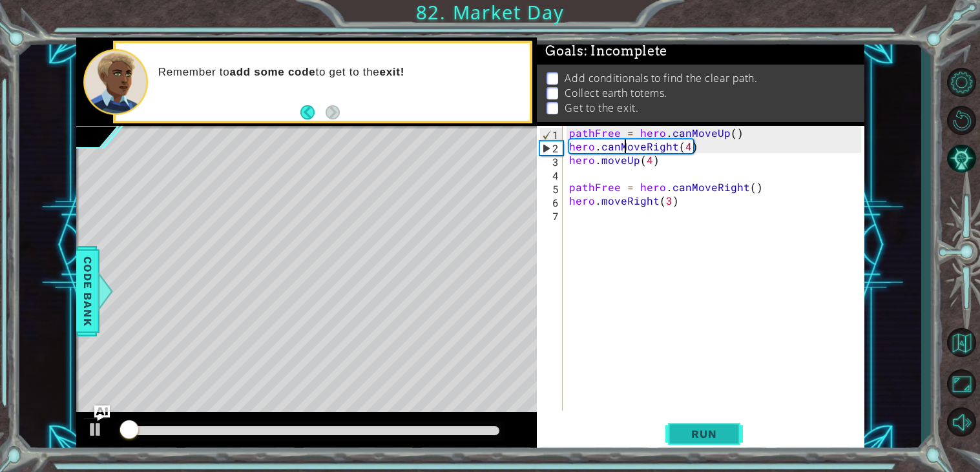
click at [704, 444] on button "Run" at bounding box center [703, 434] width 77 height 33
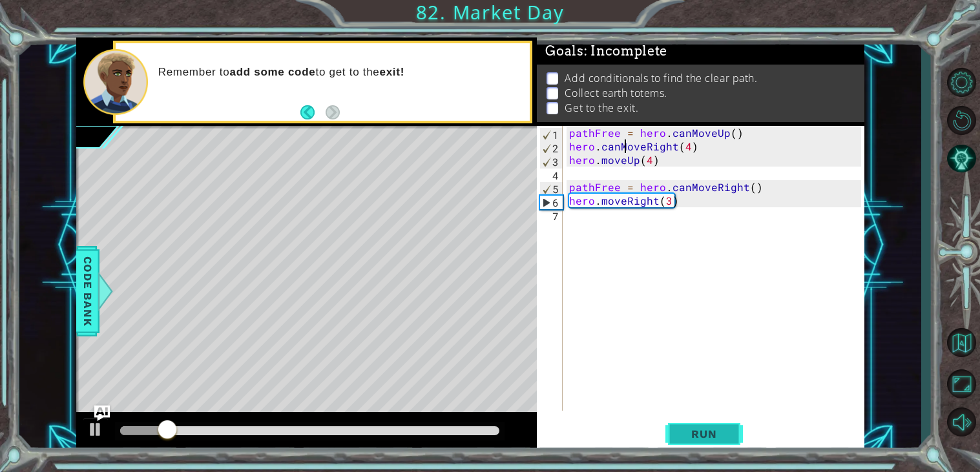
click at [704, 444] on button "Run" at bounding box center [703, 434] width 77 height 33
click at [712, 144] on div "pathFree = hero . canMoveUp ( ) hero . canMoveRight ( 4 ) hero . moveUp ( 4 ) p…" at bounding box center [716, 282] width 301 height 312
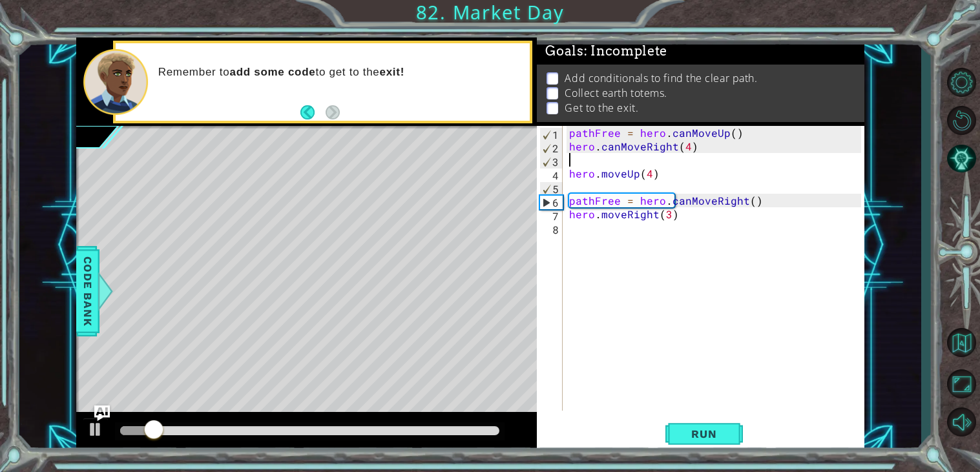
scroll to position [0, 0]
type textarea "hero.canMoveRight(4)"
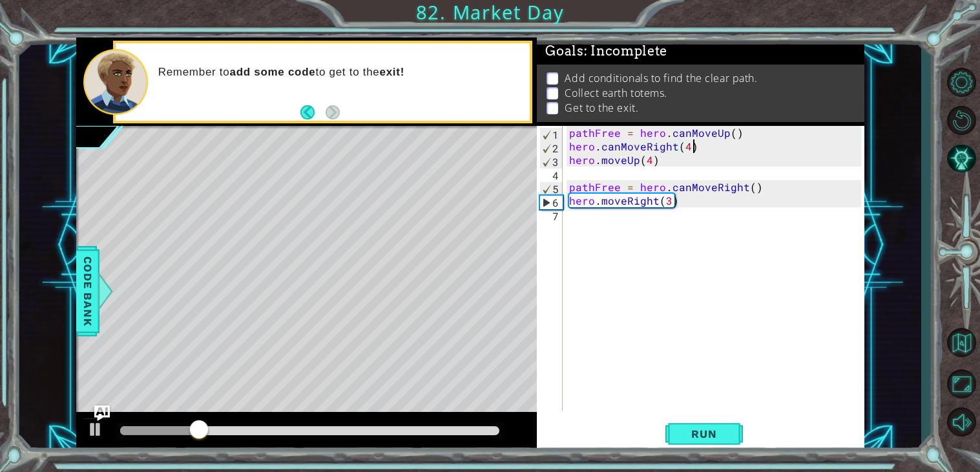
click at [566, 144] on div "pathFree = hero . canMoveUp ( ) hero . canMoveRight ( 4 ) hero . moveUp ( 4 ) p…" at bounding box center [716, 282] width 301 height 312
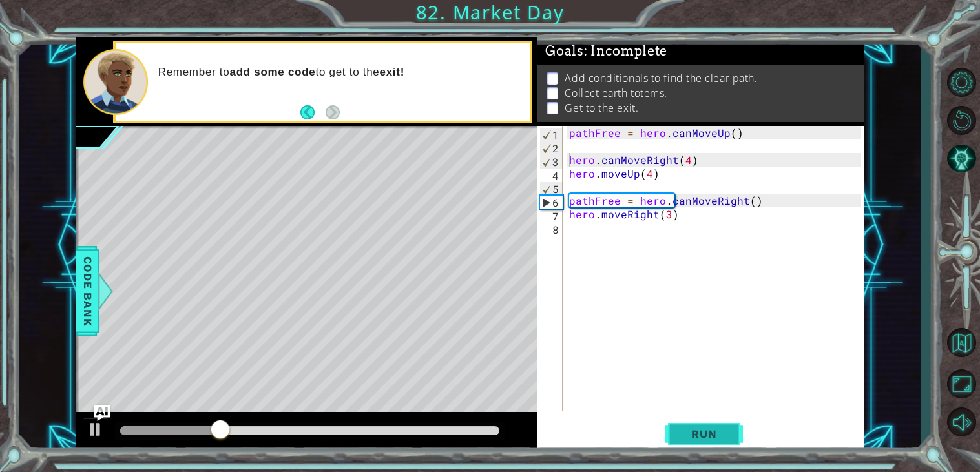
click at [718, 447] on button "Run" at bounding box center [703, 434] width 77 height 33
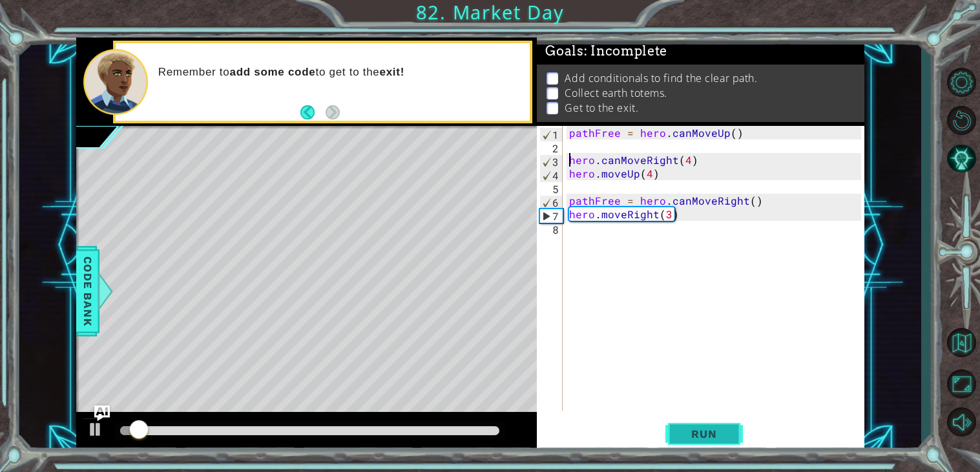
click at [718, 447] on button "Run" at bounding box center [703, 434] width 77 height 33
click at [598, 140] on div "pathFree = hero . canMoveUp ( ) hero . canMoveRight ( 4 ) hero . moveUp ( 4 ) p…" at bounding box center [716, 282] width 301 height 312
click at [717, 443] on button "Run" at bounding box center [703, 434] width 77 height 33
click at [716, 446] on button "Run" at bounding box center [703, 434] width 77 height 33
click at [619, 158] on div "pathFree = hero . canMoveUp ( ) hero . canMoveRight ( 4 ) hero . moveUp ( 4 ) p…" at bounding box center [716, 282] width 301 height 312
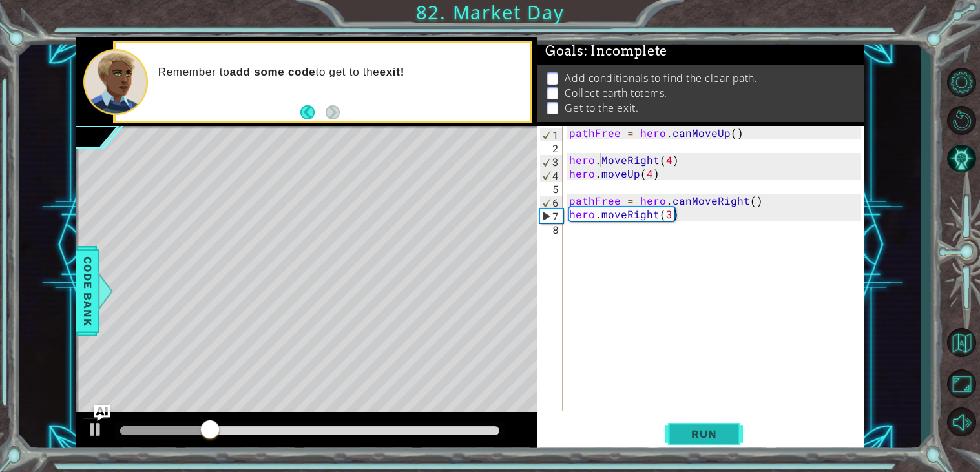
click at [728, 431] on span "Run" at bounding box center [703, 434] width 51 height 13
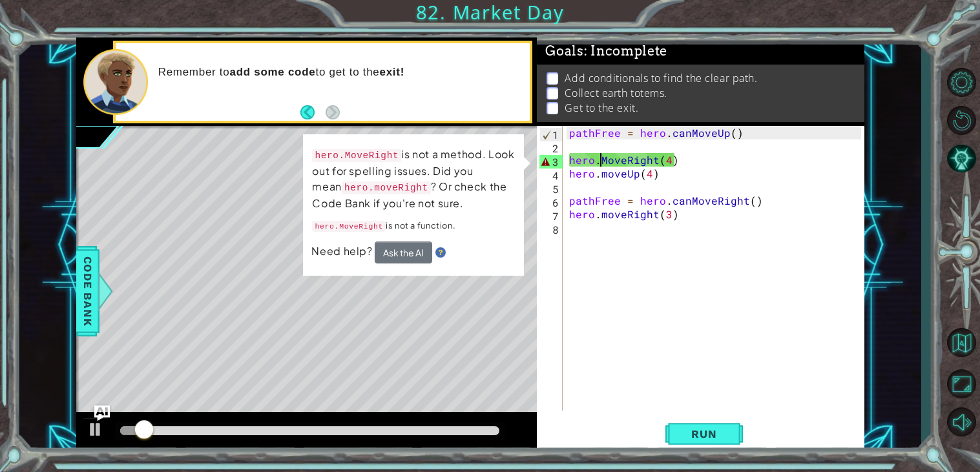
click at [606, 157] on div "pathFree = hero . canMoveUp ( ) hero . MoveRight ( 4 ) hero . moveUp ( 4 ) path…" at bounding box center [716, 282] width 301 height 312
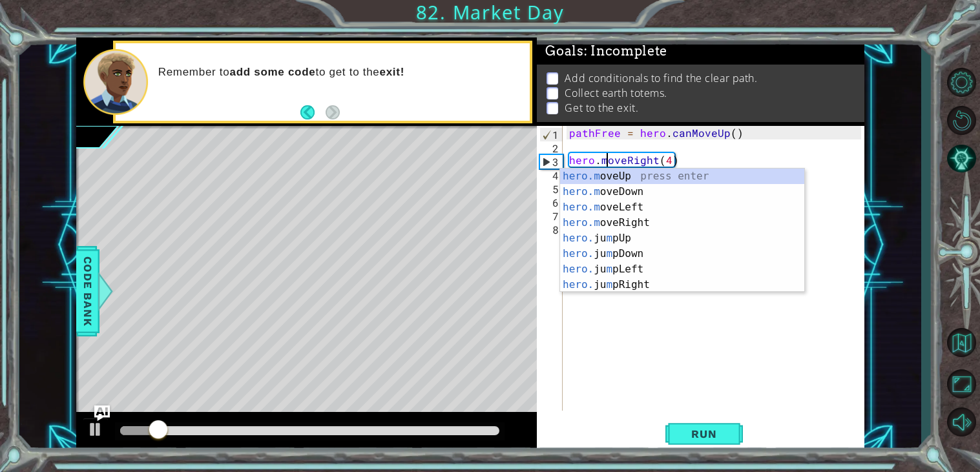
scroll to position [0, 2]
click at [722, 426] on button "Run" at bounding box center [703, 434] width 77 height 33
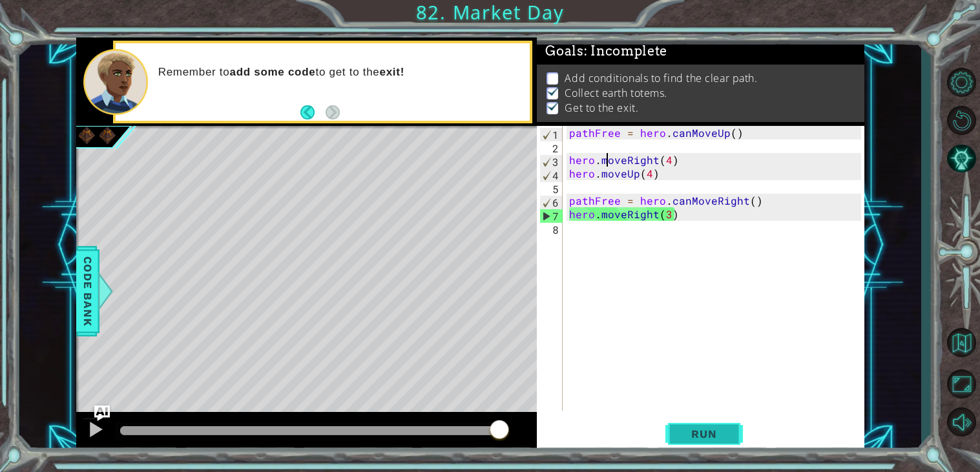
click at [723, 428] on span "Run" at bounding box center [703, 434] width 51 height 13
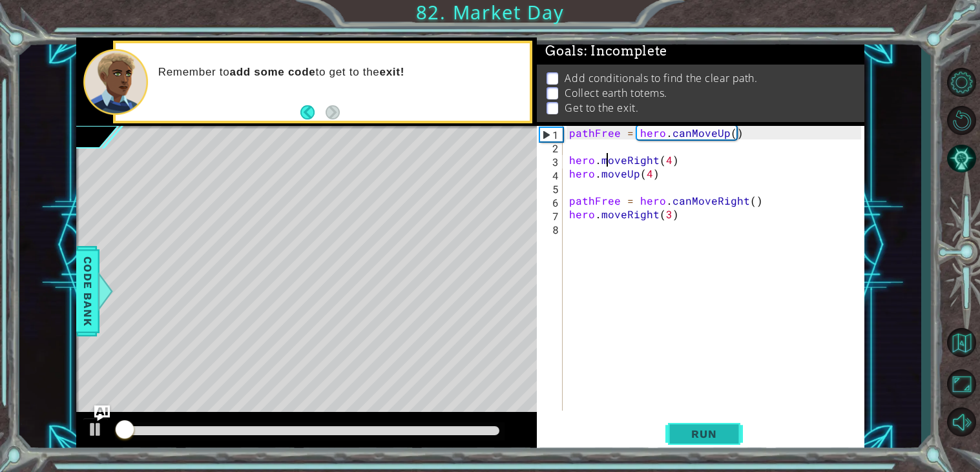
click at [723, 428] on span "Run" at bounding box center [703, 434] width 51 height 13
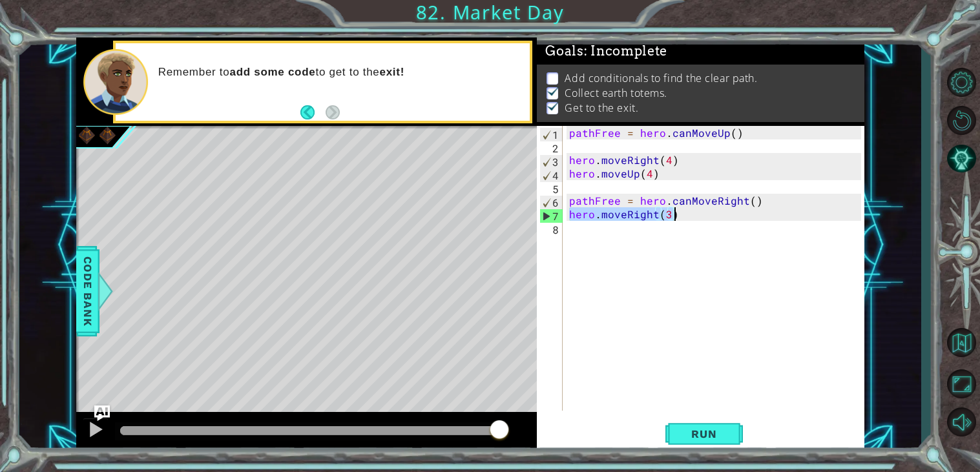
drag, startPoint x: 570, startPoint y: 216, endPoint x: 720, endPoint y: 216, distance: 149.8
click at [720, 216] on div "pathFree = hero . canMoveUp ( ) hero . moveRight ( 4 ) hero . moveUp ( 4 ) path…" at bounding box center [716, 282] width 301 height 312
type textarea "hero.moveRight(3)"
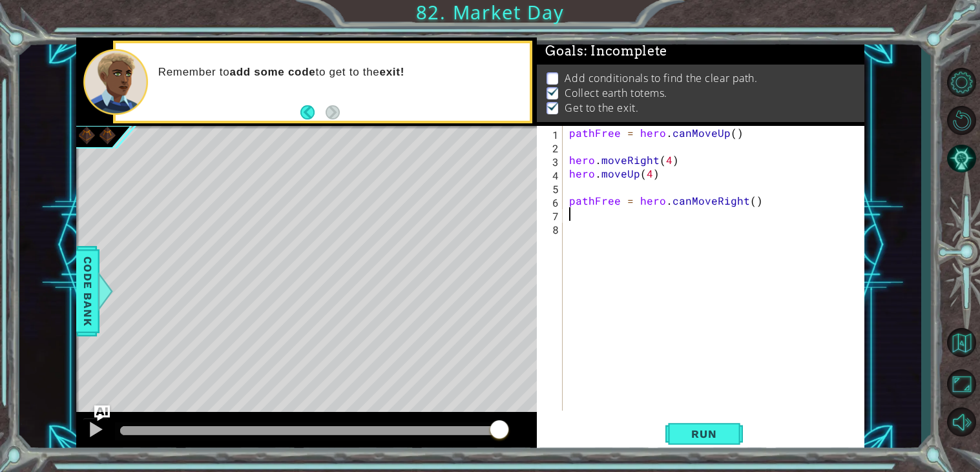
click at [748, 200] on div "pathFree = hero . canMoveUp ( ) hero . moveRight ( 4 ) hero . moveUp ( 4 ) path…" at bounding box center [716, 282] width 301 height 312
type textarea "pathFree = hero.canMoveRight(3)"
click at [690, 430] on span "Run" at bounding box center [703, 434] width 51 height 13
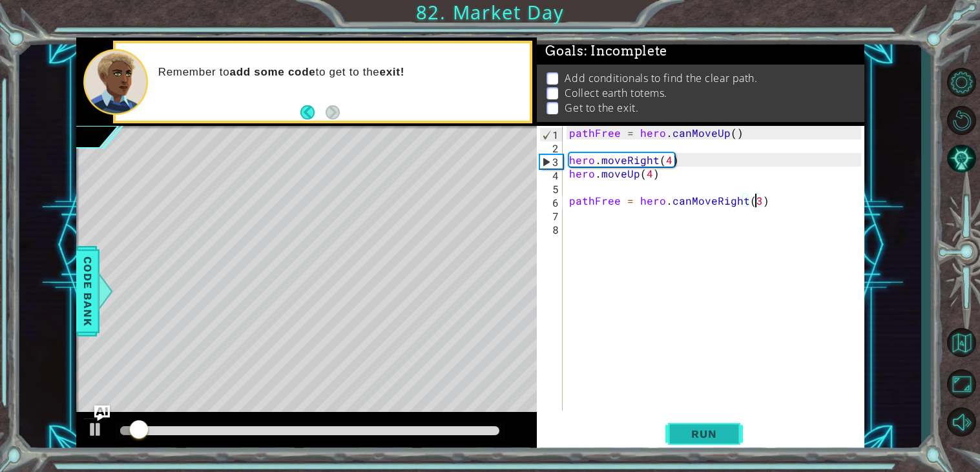
click at [689, 431] on span "Run" at bounding box center [703, 434] width 51 height 13
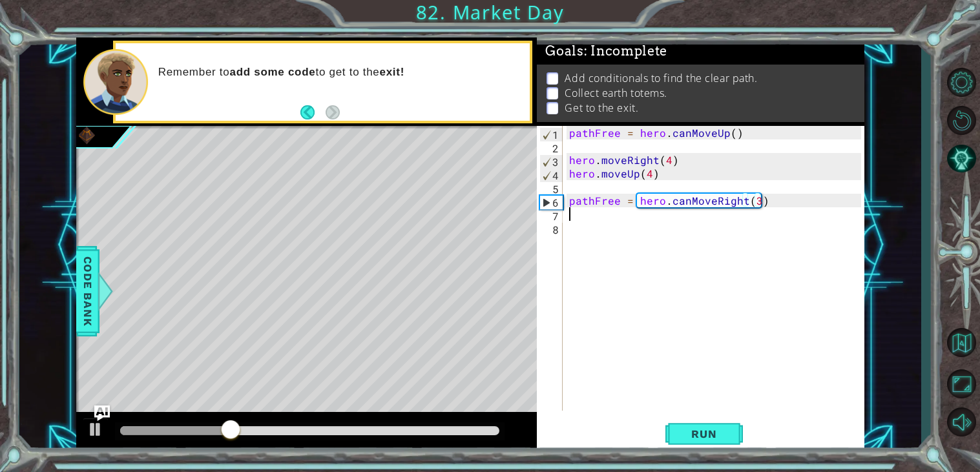
click at [572, 217] on div "pathFree = hero . canMoveUp ( ) hero . moveRight ( 4 ) hero . moveUp ( 4 ) path…" at bounding box center [716, 282] width 301 height 312
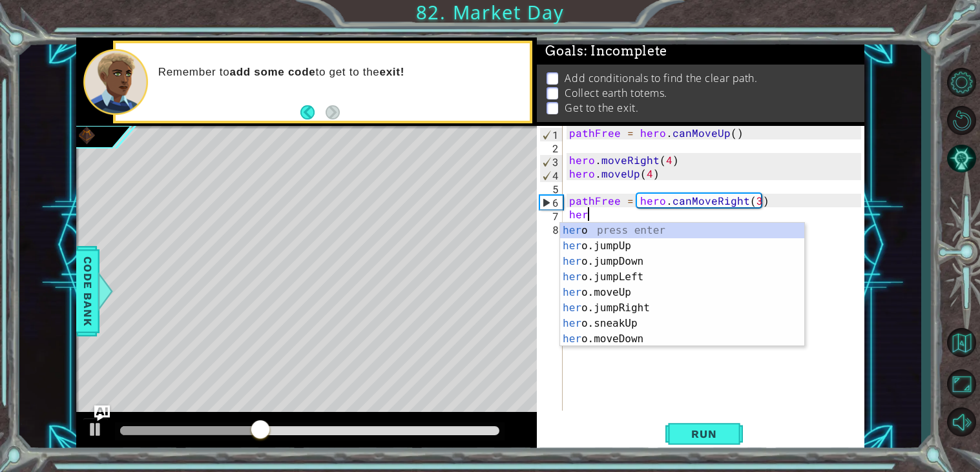
scroll to position [0, 1]
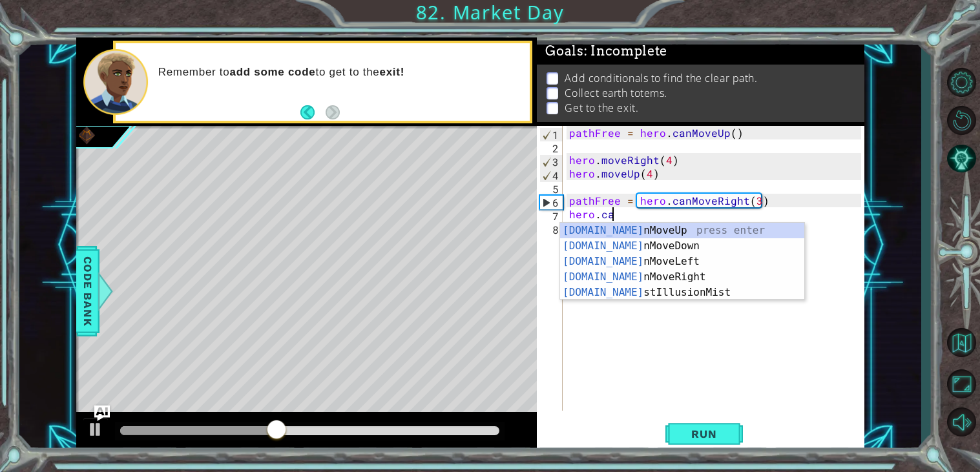
type textarea "hero.can"
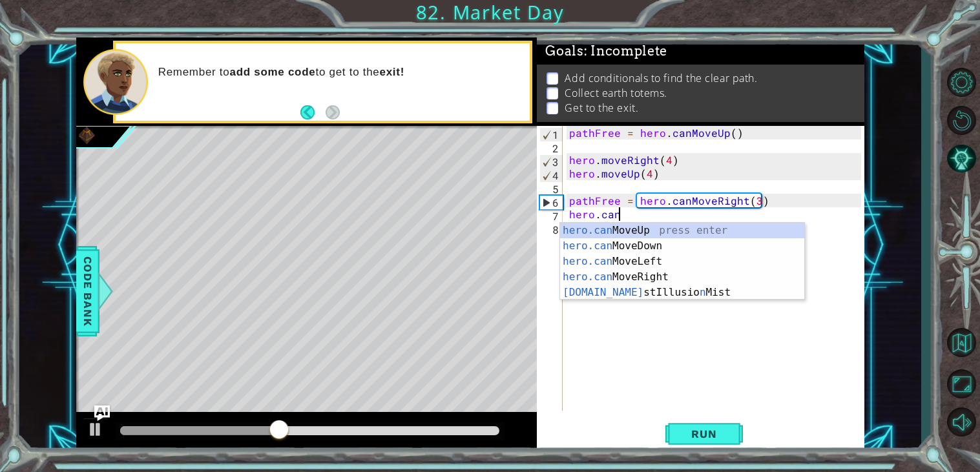
scroll to position [0, 2]
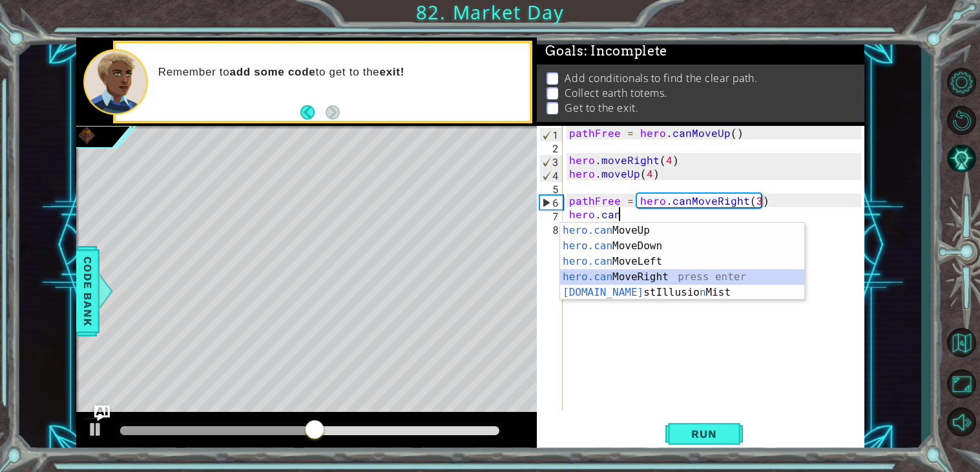
click at [645, 279] on div "hero.can MoveUp press enter hero.can MoveDown press enter hero.can MoveLeft pre…" at bounding box center [682, 277] width 244 height 108
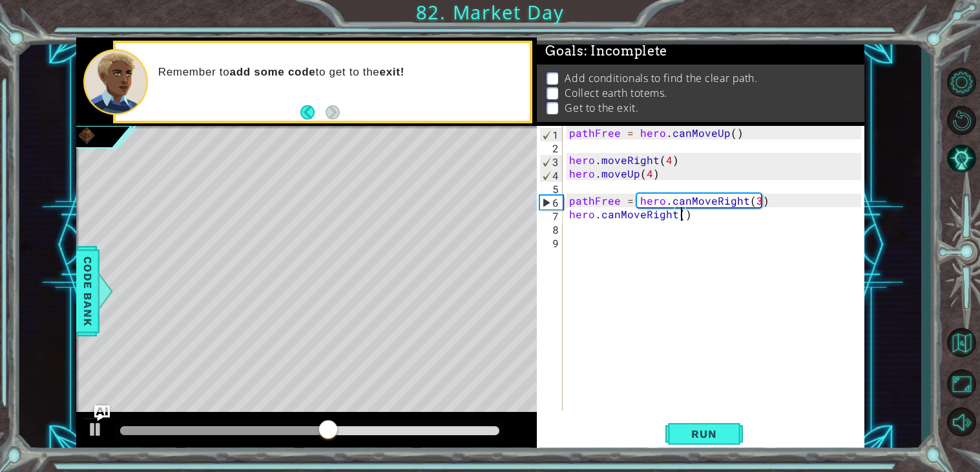
click at [678, 214] on div "pathFree = hero . canMoveUp ( ) hero . moveRight ( 4 ) hero . moveUp ( 4 ) path…" at bounding box center [716, 282] width 301 height 312
click at [722, 430] on span "Run" at bounding box center [703, 434] width 51 height 13
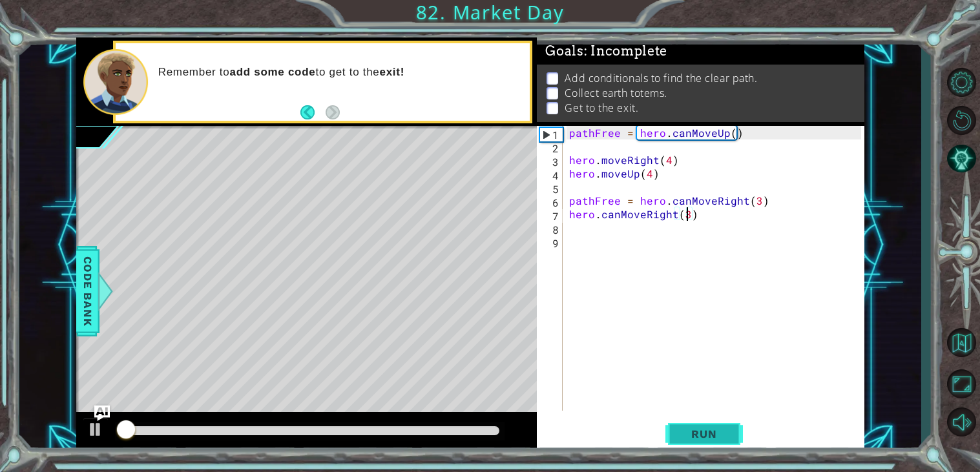
click at [721, 431] on span "Run" at bounding box center [703, 434] width 51 height 13
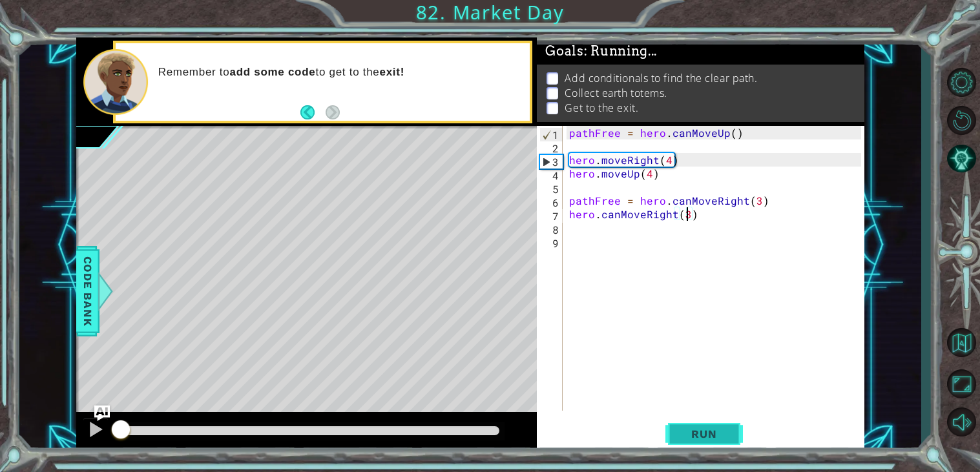
click at [721, 431] on span "Run" at bounding box center [703, 434] width 51 height 13
click at [721, 429] on span "Run" at bounding box center [703, 434] width 51 height 13
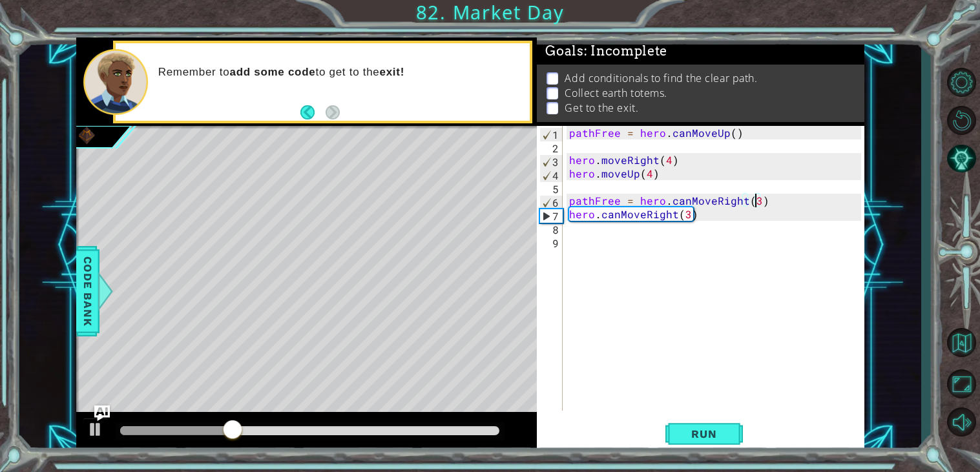
click at [756, 201] on div "pathFree = hero . canMoveUp ( ) hero . moveRight ( 4 ) hero . moveUp ( 4 ) path…" at bounding box center [716, 282] width 301 height 312
click at [685, 213] on div "pathFree = hero . canMoveUp ( ) hero . moveRight ( 4 ) hero . moveUp ( 4 ) path…" at bounding box center [716, 282] width 301 height 312
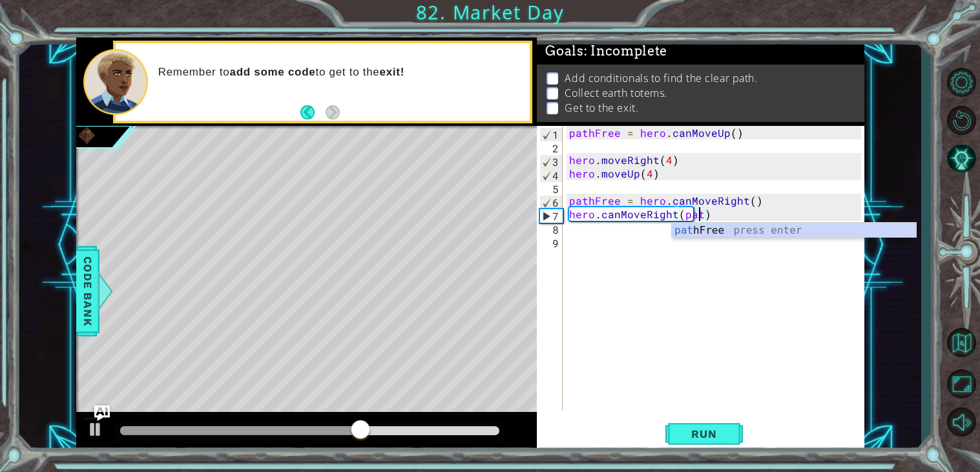
scroll to position [0, 8]
click at [707, 235] on div "pathF ree press enter" at bounding box center [794, 246] width 244 height 46
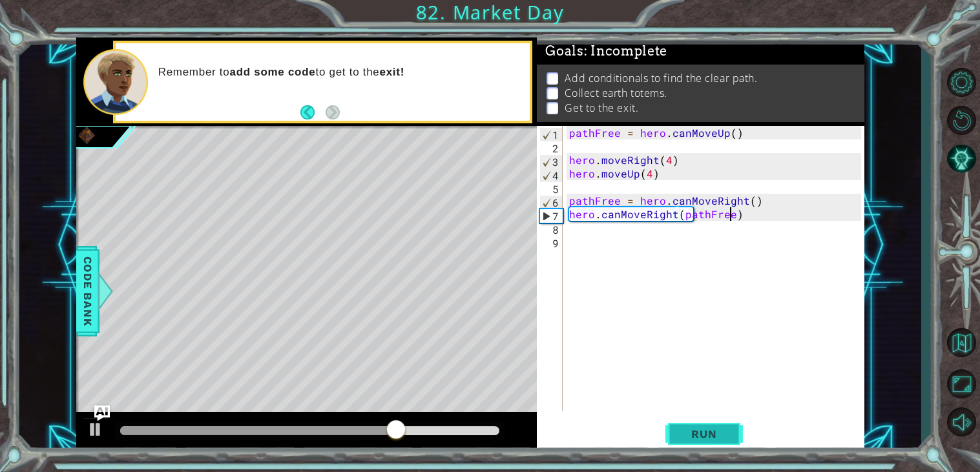
click at [710, 438] on span "Run" at bounding box center [703, 434] width 51 height 13
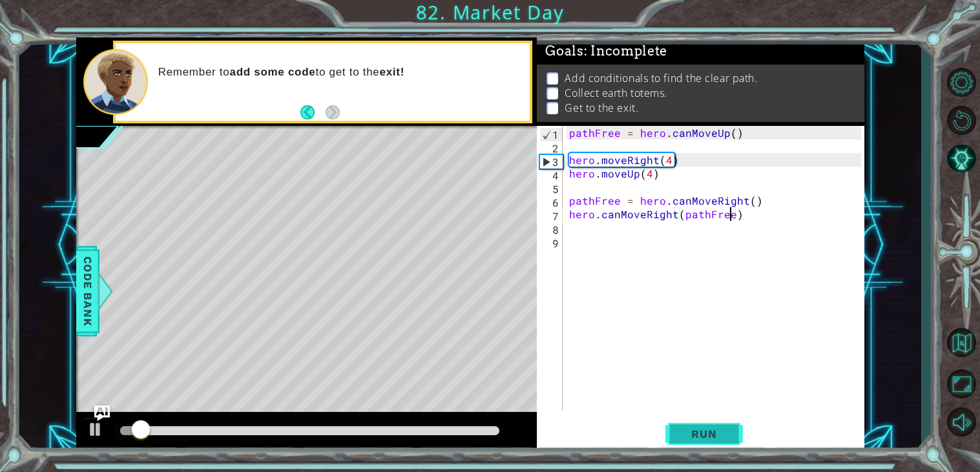
click at [710, 438] on span "Run" at bounding box center [703, 434] width 51 height 13
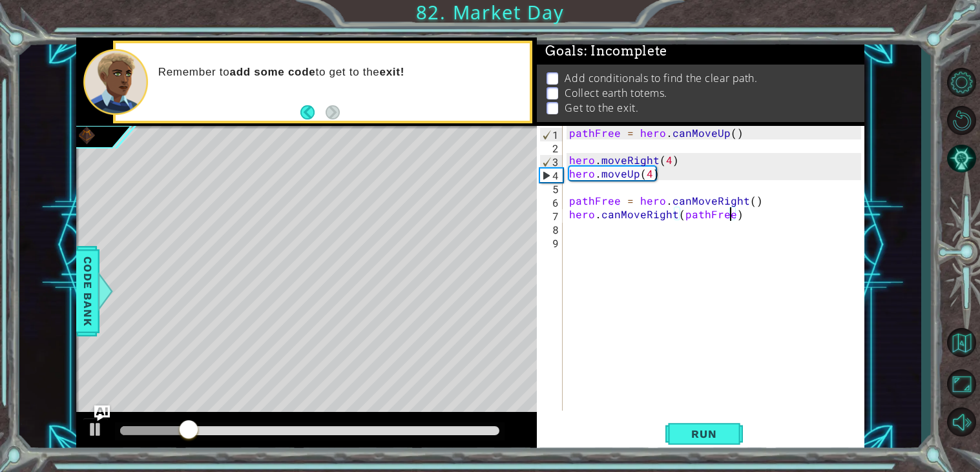
scroll to position [0, 10]
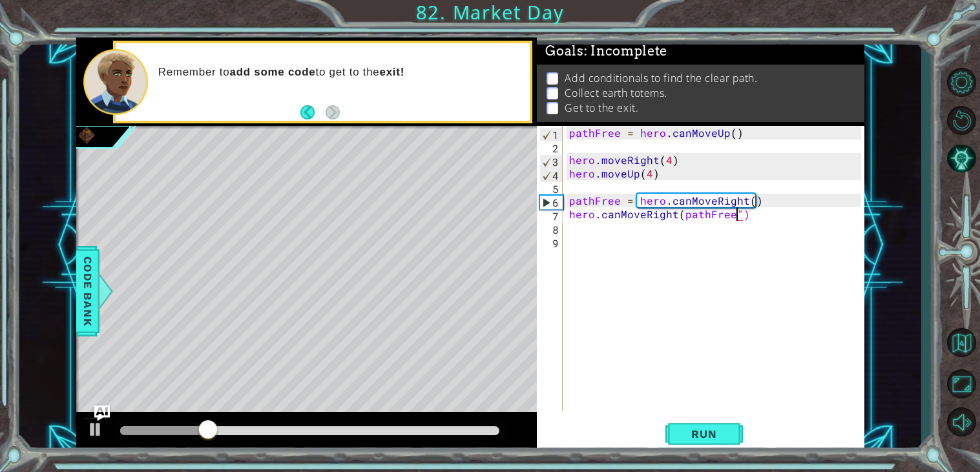
click at [678, 212] on div "pathFree = hero . canMoveUp ( ) hero . moveRight ( 4 ) hero . moveUp ( 4 ) path…" at bounding box center [716, 282] width 301 height 312
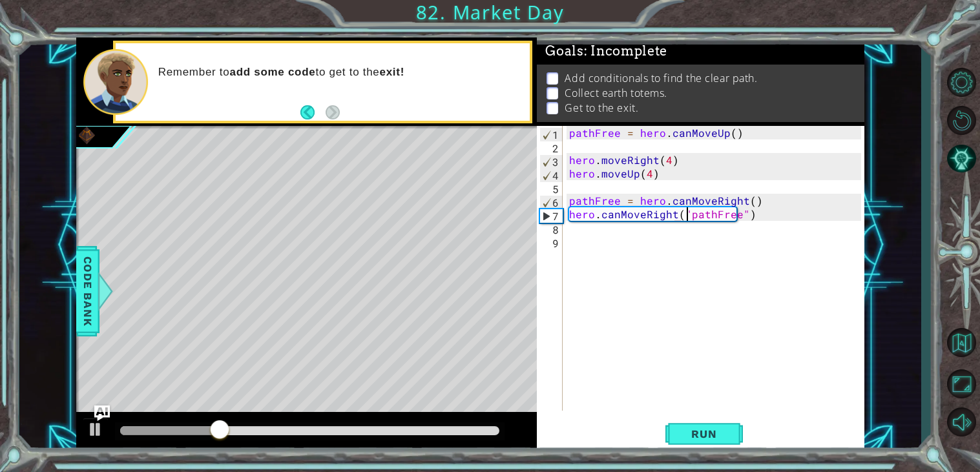
scroll to position [0, 8]
click at [707, 437] on span "Run" at bounding box center [703, 434] width 51 height 13
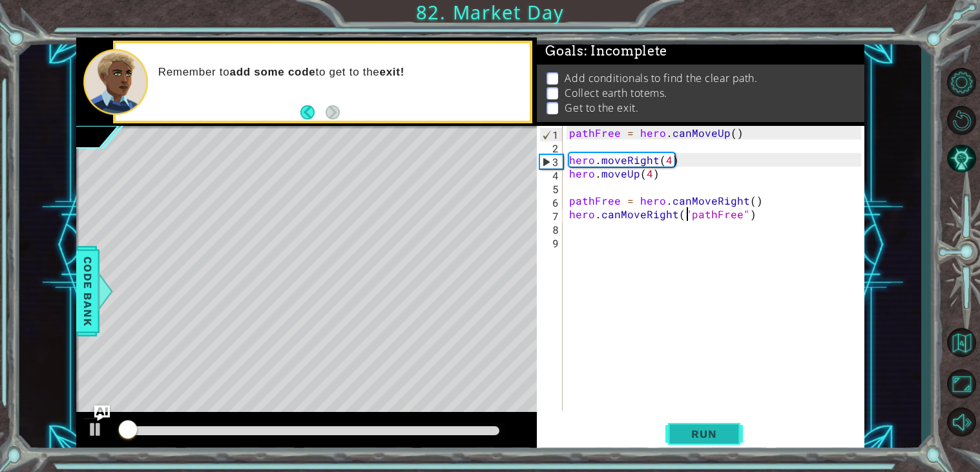
click at [707, 437] on span "Run" at bounding box center [703, 434] width 51 height 13
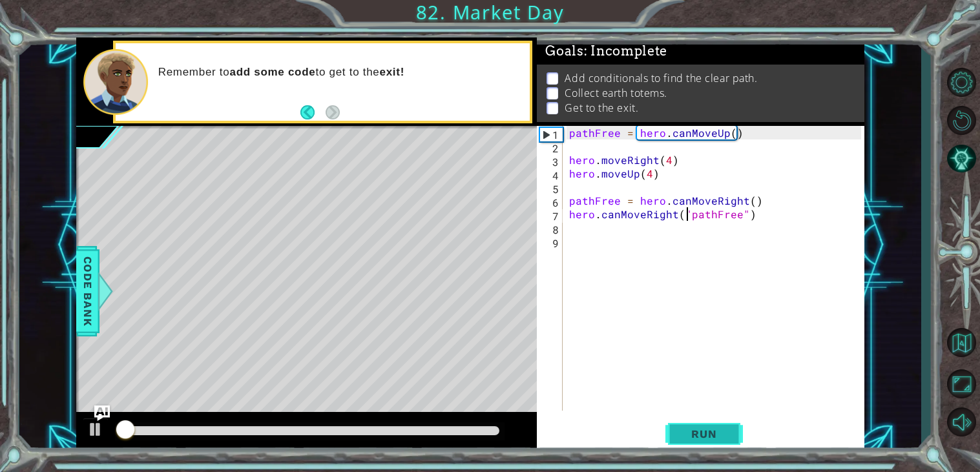
click at [707, 437] on span "Run" at bounding box center [703, 434] width 51 height 13
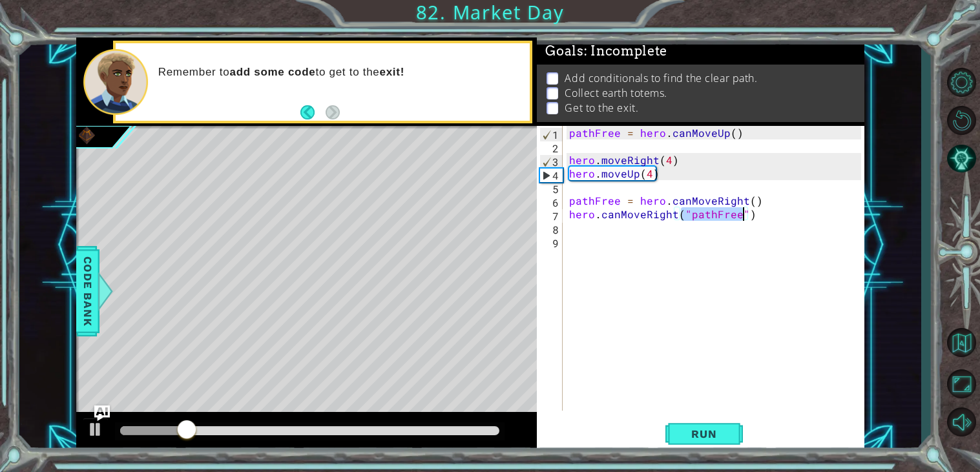
drag, startPoint x: 680, startPoint y: 211, endPoint x: 741, endPoint y: 217, distance: 61.0
click at [741, 217] on div "pathFree = hero . canMoveUp ( ) hero . moveRight ( 4 ) hero . moveUp ( 4 ) path…" at bounding box center [716, 282] width 301 height 312
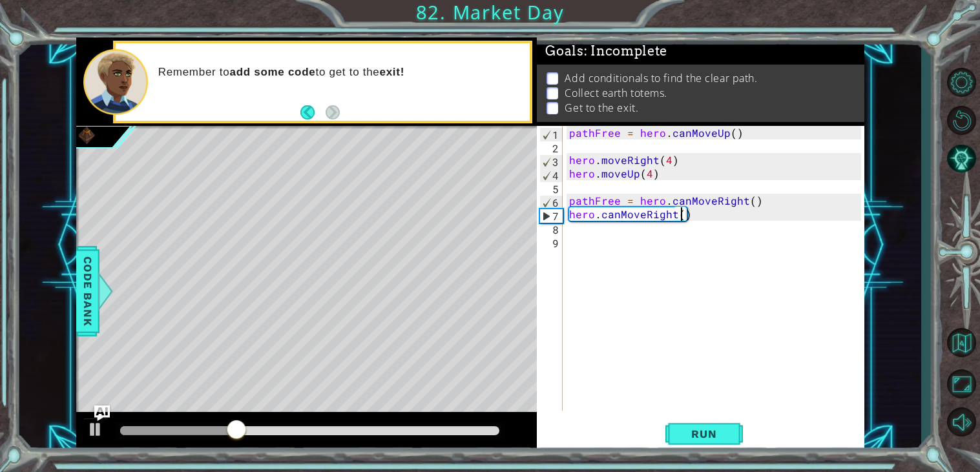
scroll to position [0, 7]
click at [701, 443] on button "Run" at bounding box center [703, 434] width 77 height 33
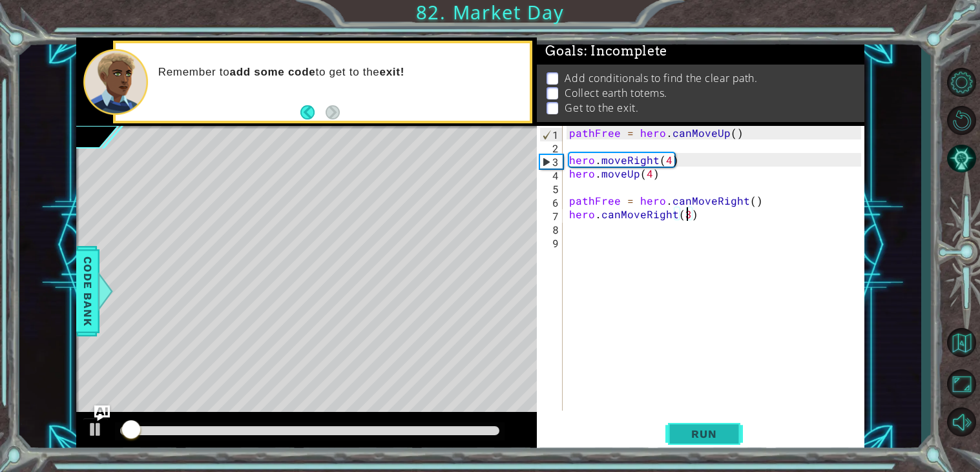
click at [704, 440] on span "Run" at bounding box center [703, 434] width 51 height 13
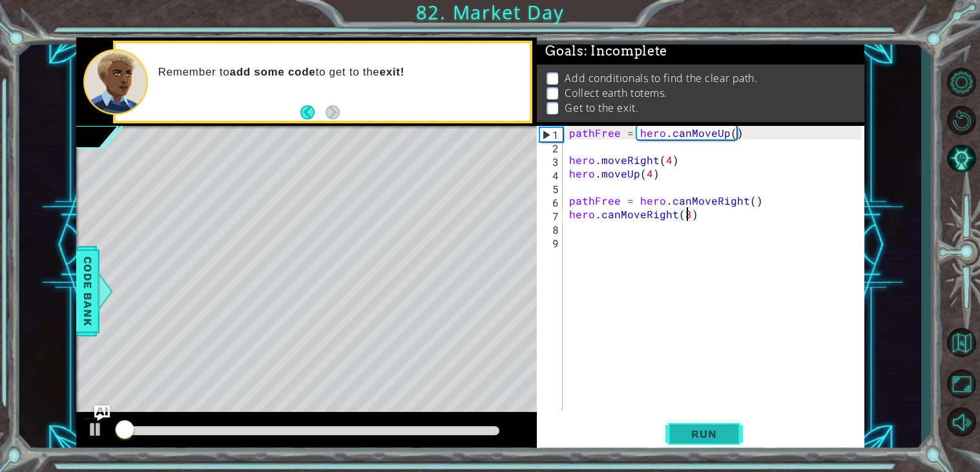
click at [704, 440] on span "Run" at bounding box center [703, 434] width 51 height 13
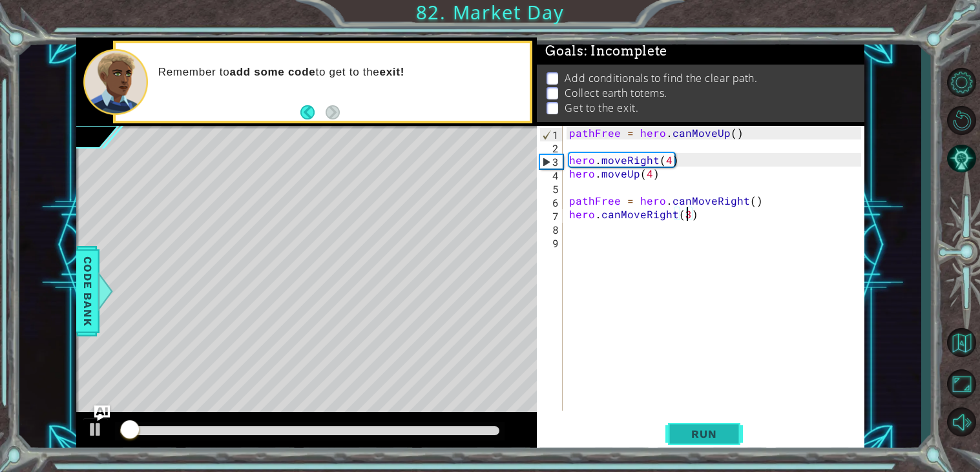
click at [704, 440] on span "Run" at bounding box center [703, 434] width 51 height 13
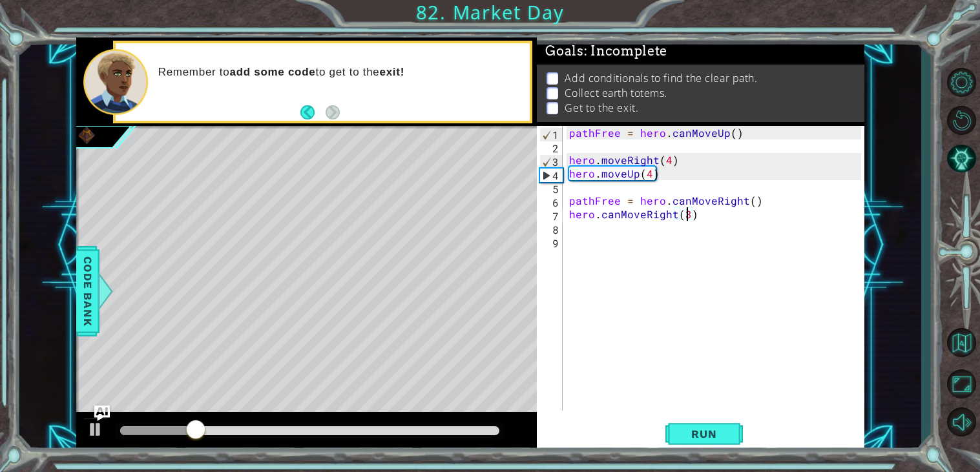
click at [619, 213] on div "pathFree = hero . canMoveUp ( ) hero . moveRight ( 4 ) hero . moveUp ( 4 ) path…" at bounding box center [716, 282] width 301 height 312
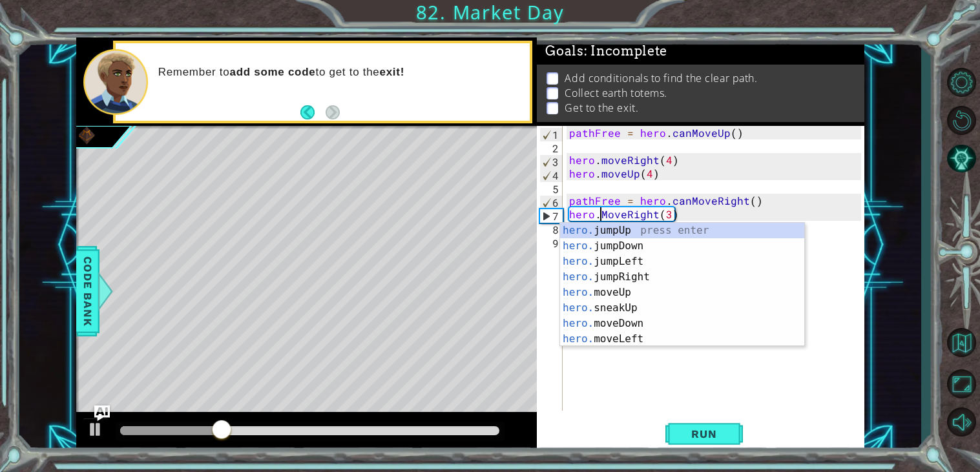
scroll to position [0, 5]
click at [670, 209] on div "pathFree = hero . canMoveUp ( ) hero . moveRight ( 4 ) hero . moveUp ( 4 ) path…" at bounding box center [716, 282] width 301 height 312
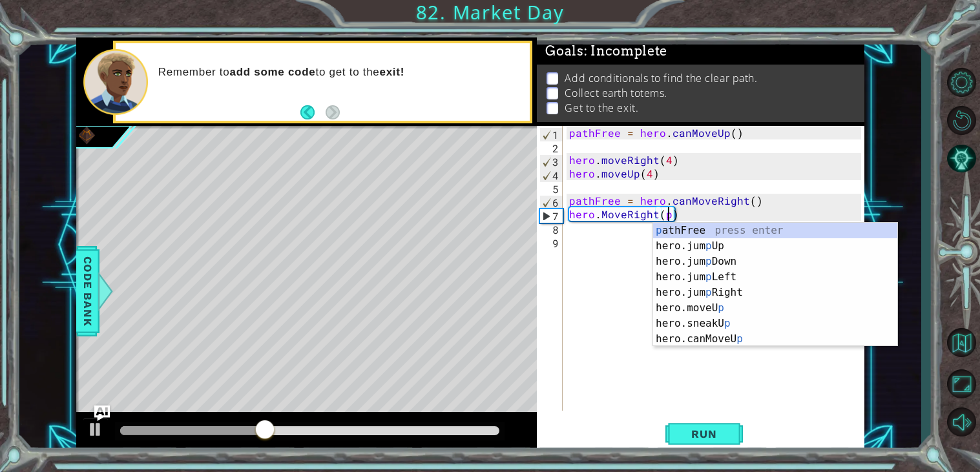
scroll to position [0, 6]
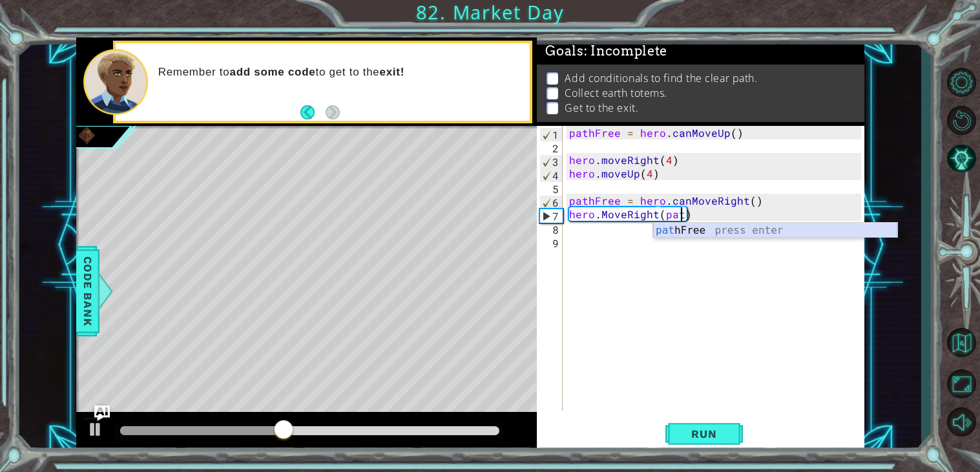
click at [697, 236] on div "pat hFree press enter" at bounding box center [775, 246] width 244 height 46
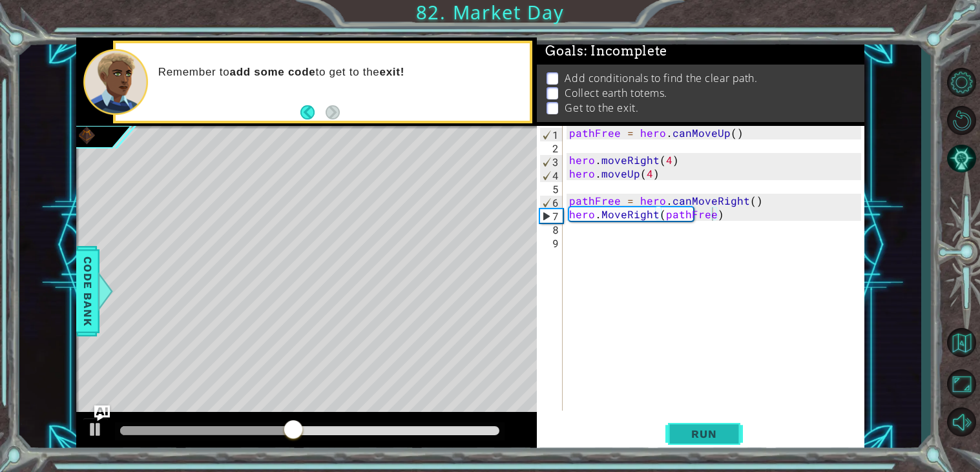
click at [712, 441] on button "Run" at bounding box center [703, 434] width 77 height 33
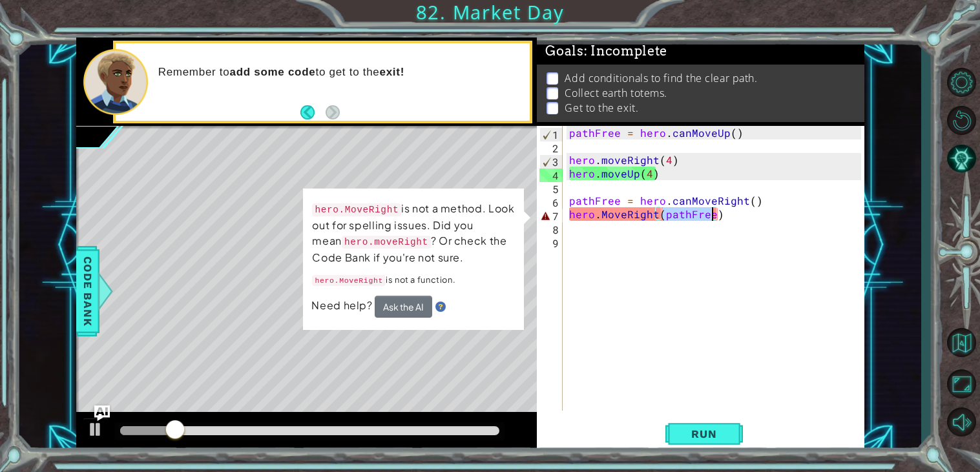
drag, startPoint x: 663, startPoint y: 211, endPoint x: 711, endPoint y: 212, distance: 48.5
click at [711, 212] on div "pathFree = hero . canMoveUp ( ) hero . moveRight ( 4 ) hero . moveUp ( 4 ) path…" at bounding box center [716, 282] width 301 height 312
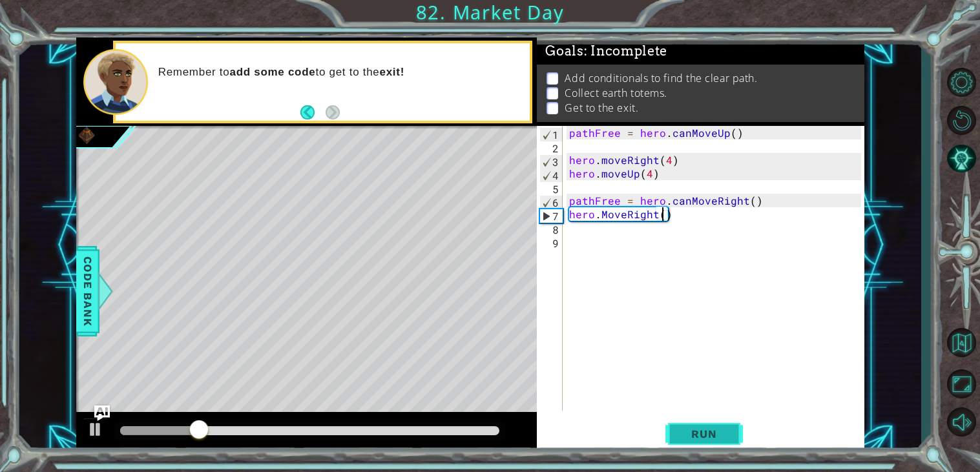
click at [705, 440] on span "Run" at bounding box center [703, 434] width 51 height 13
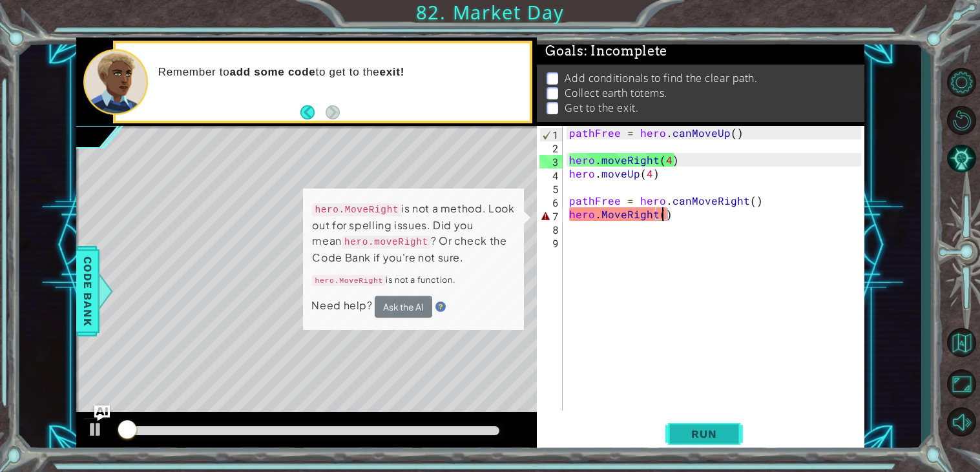
click at [708, 438] on span "Run" at bounding box center [703, 434] width 51 height 13
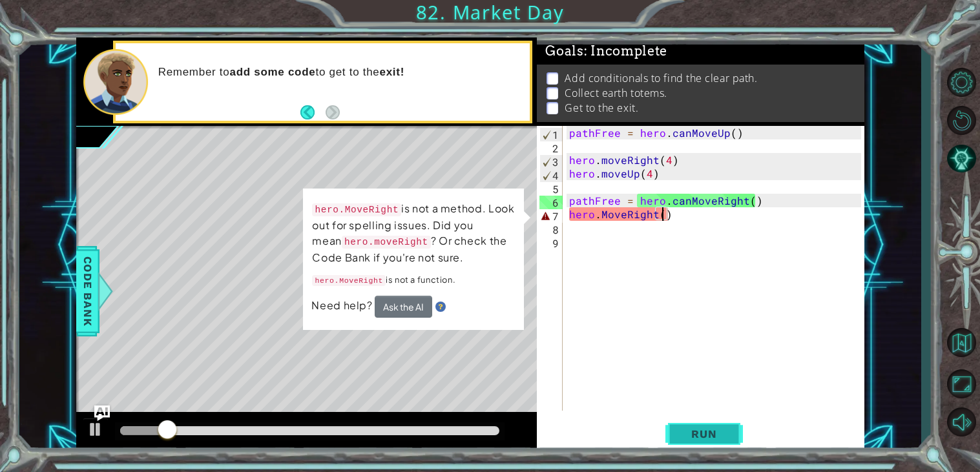
click at [687, 424] on button "Run" at bounding box center [703, 434] width 77 height 33
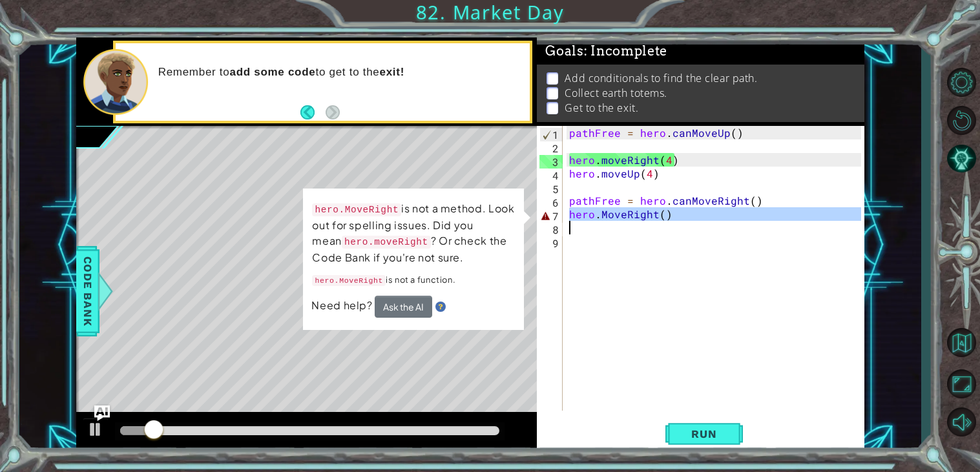
drag, startPoint x: 569, startPoint y: 215, endPoint x: 659, endPoint y: 229, distance: 91.4
click at [659, 229] on div "pathFree = hero . canMoveUp ( ) hero . moveRight ( 4 ) hero . moveUp ( 4 ) path…" at bounding box center [716, 282] width 301 height 312
type textarea "hero.MoveRight()"
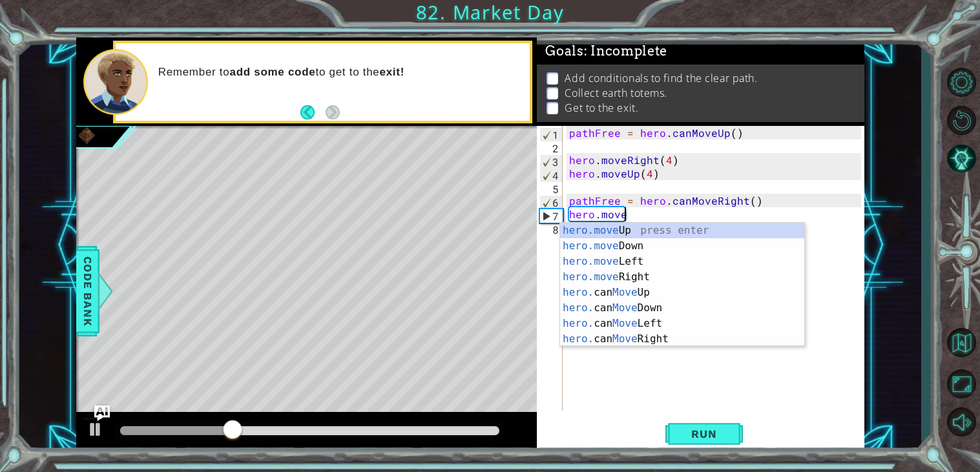
scroll to position [0, 3]
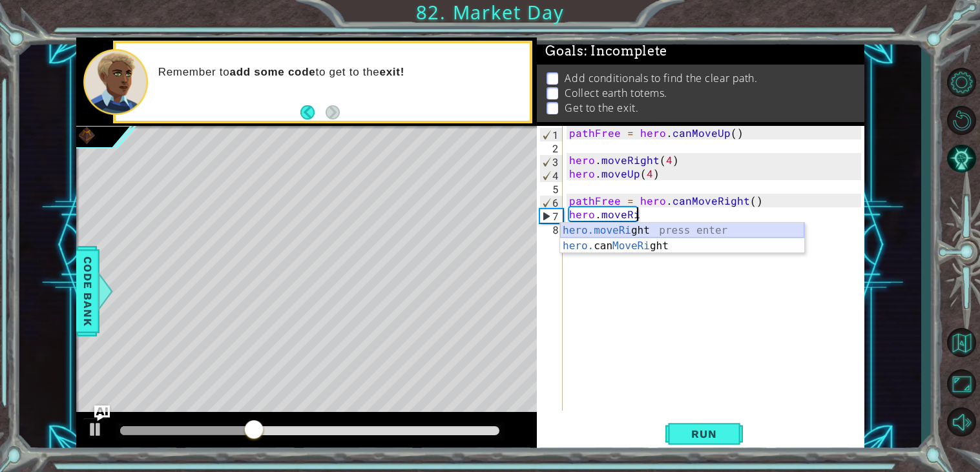
click at [661, 228] on div "hero.moveRi ght press enter hero. can MoveRi ght press enter" at bounding box center [682, 254] width 244 height 62
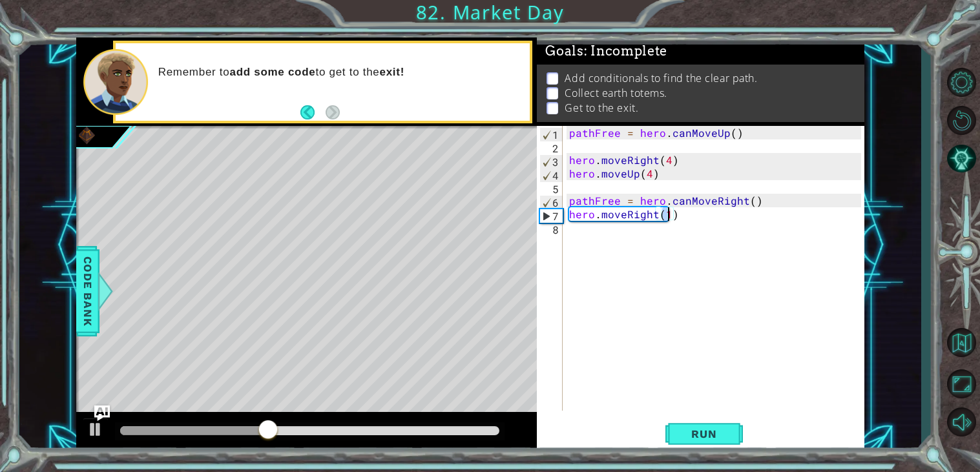
scroll to position [0, 5]
type textarea "hero.moveRight(3)"
click at [706, 443] on button "Run" at bounding box center [703, 434] width 77 height 33
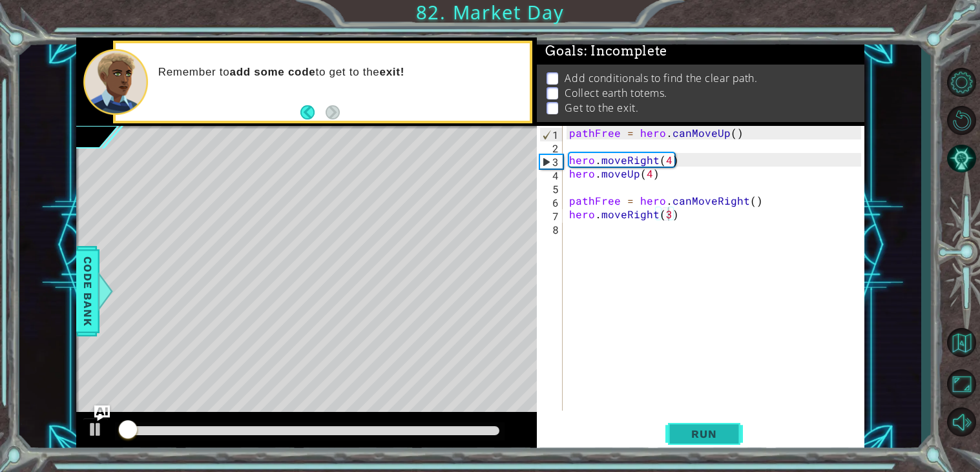
click at [707, 439] on span "Run" at bounding box center [703, 434] width 51 height 13
click at [706, 439] on span "Run" at bounding box center [703, 434] width 51 height 13
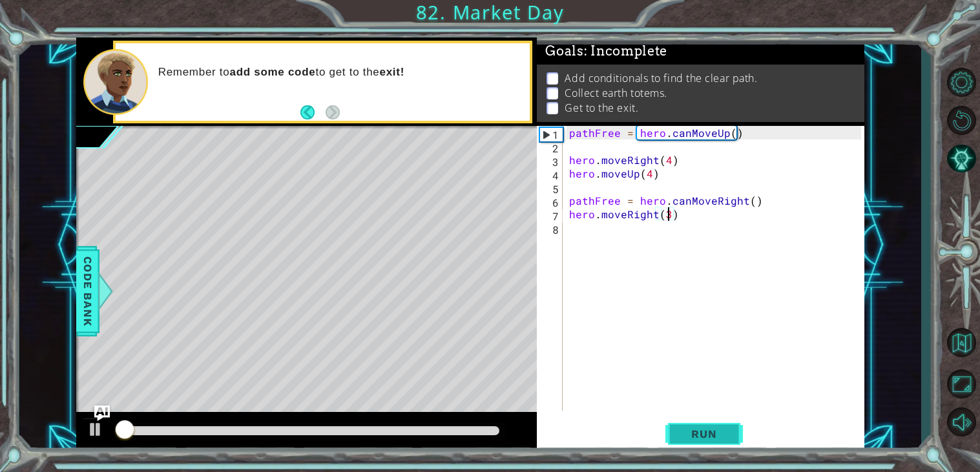
click at [706, 439] on span "Run" at bounding box center [703, 434] width 51 height 13
